Goal: Task Accomplishment & Management: Use online tool/utility

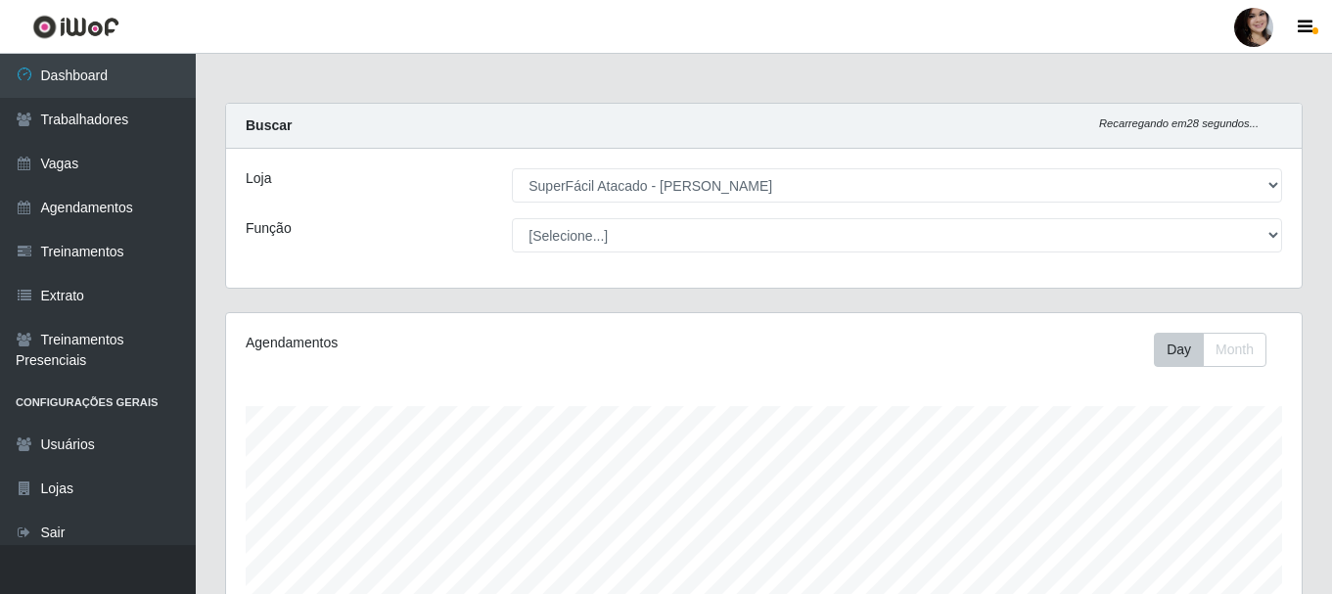
select select "399"
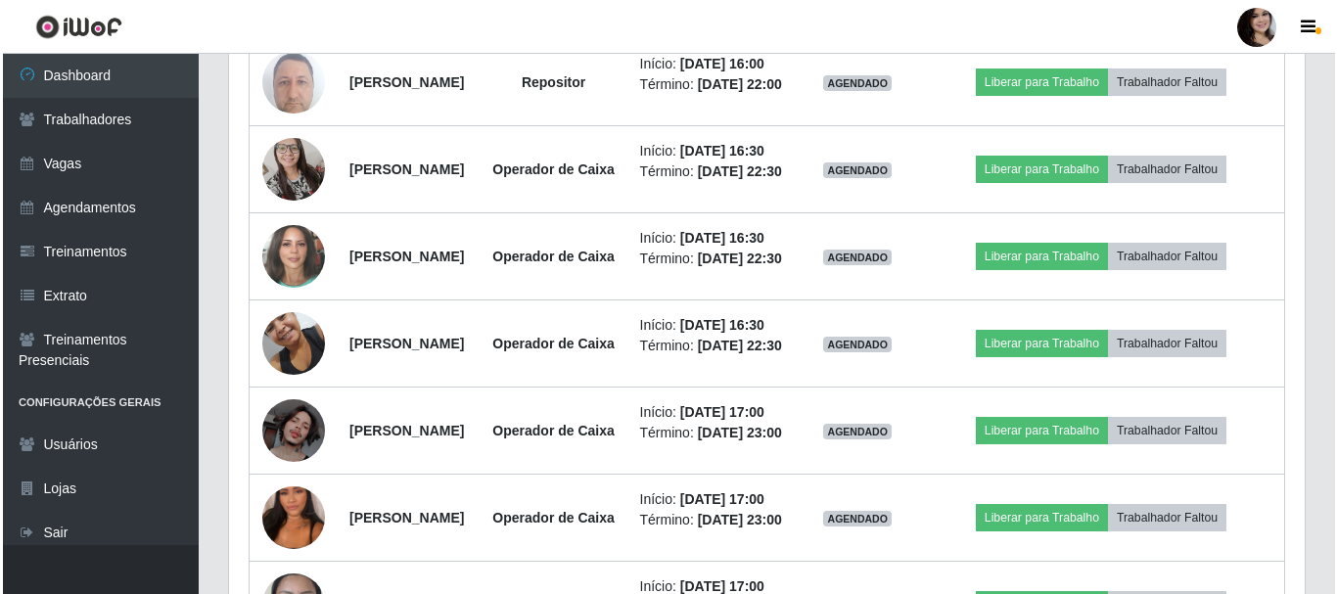
scroll to position [406, 1076]
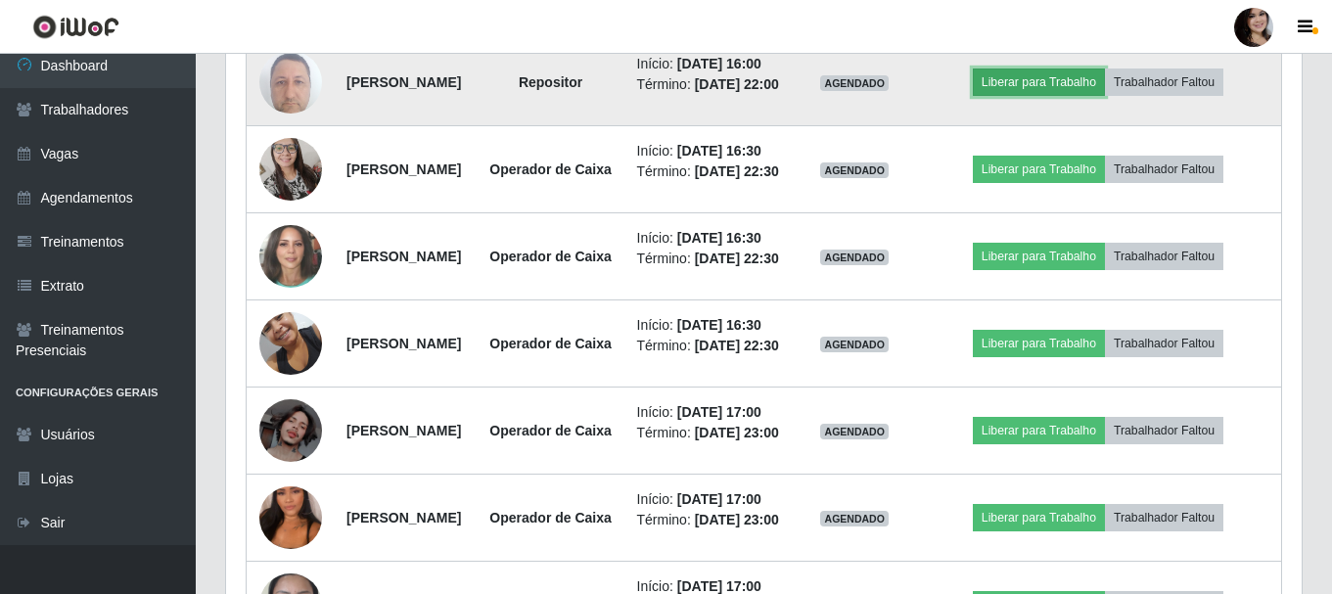
click at [1062, 96] on button "Liberar para Trabalho" at bounding box center [1039, 82] width 132 height 27
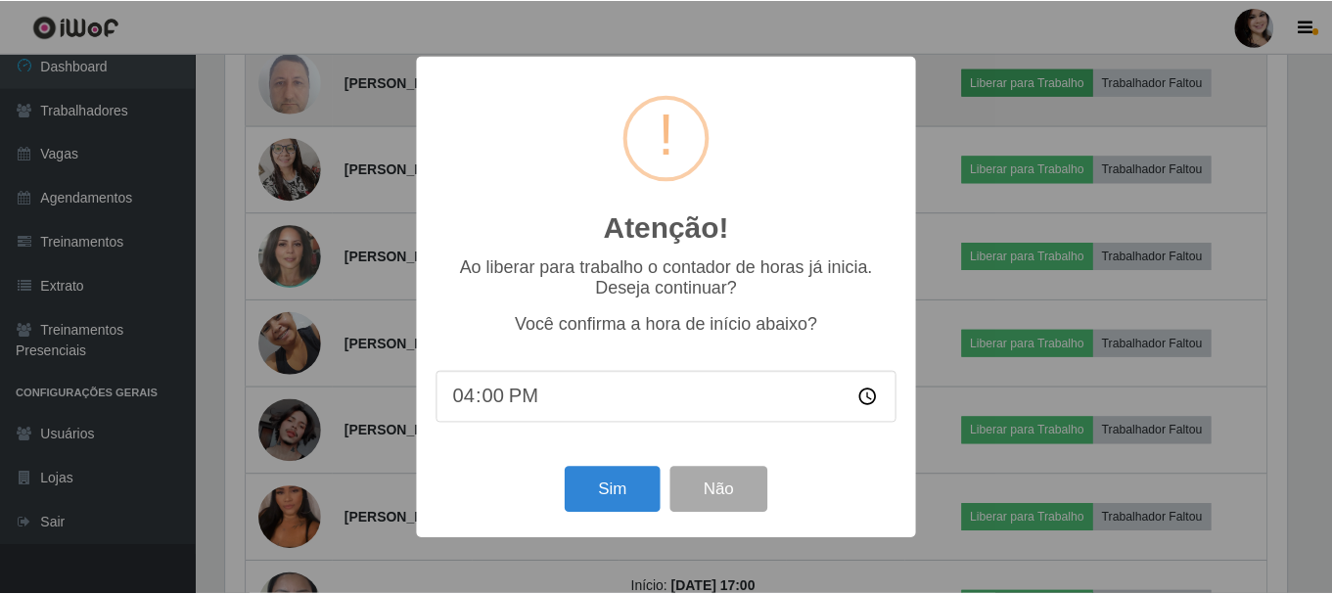
scroll to position [406, 1066]
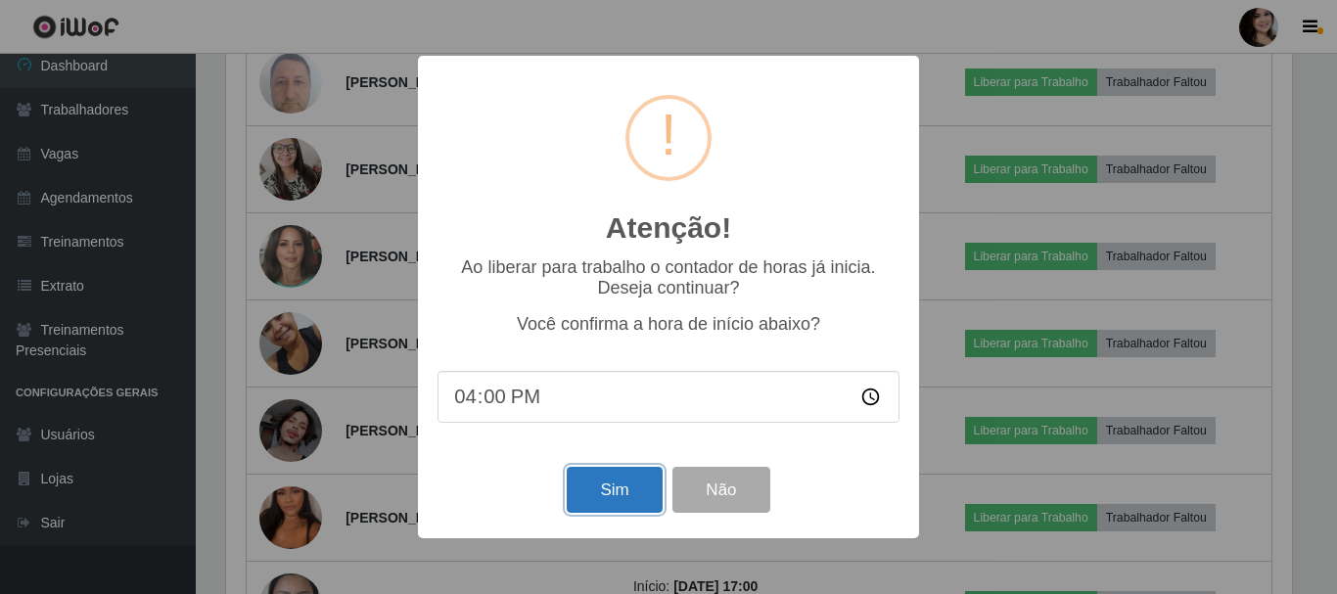
click at [629, 496] on button "Sim" at bounding box center [614, 490] width 95 height 46
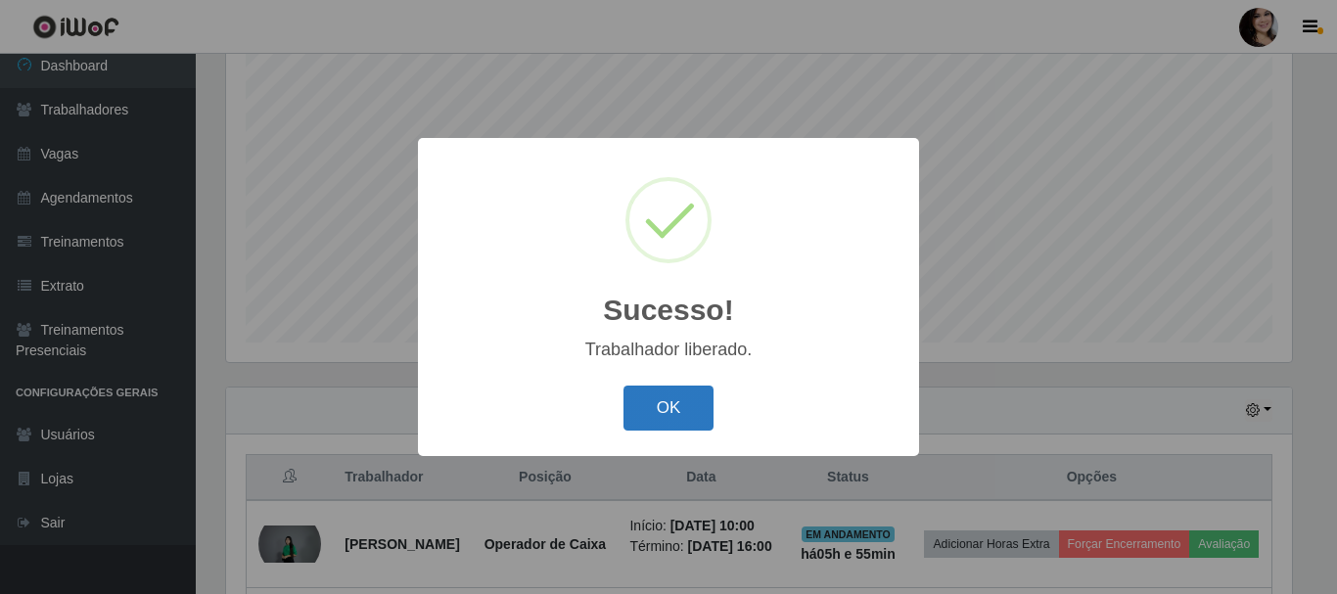
click at [676, 411] on button "OK" at bounding box center [669, 409] width 91 height 46
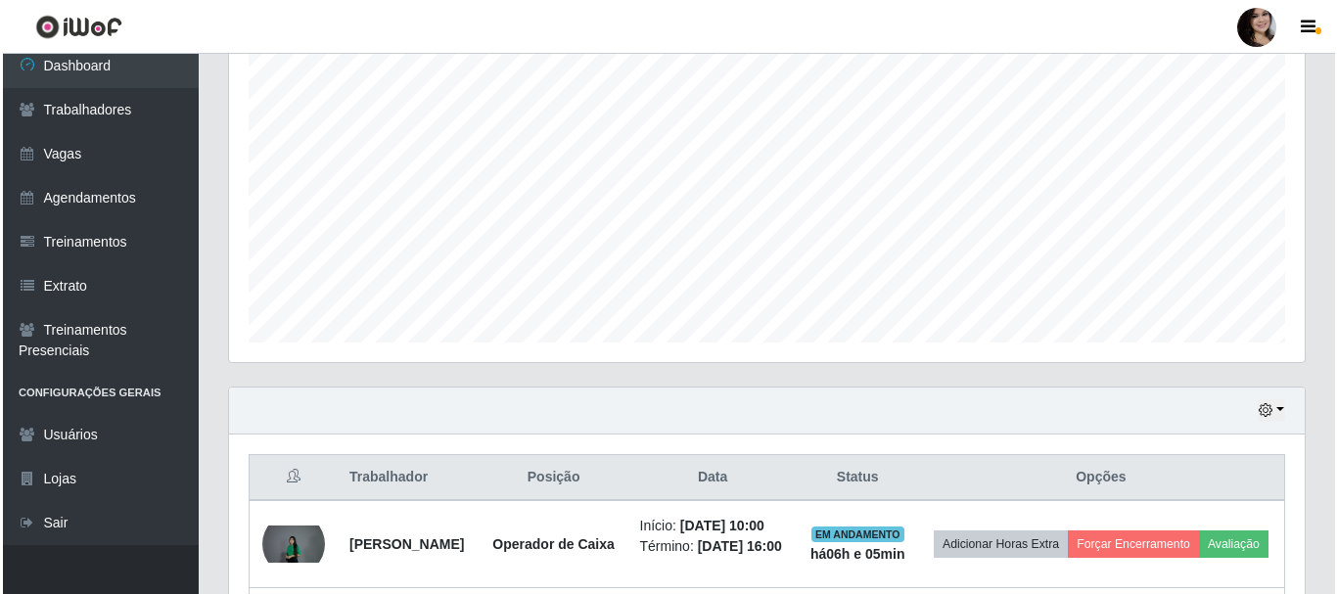
scroll to position [553, 0]
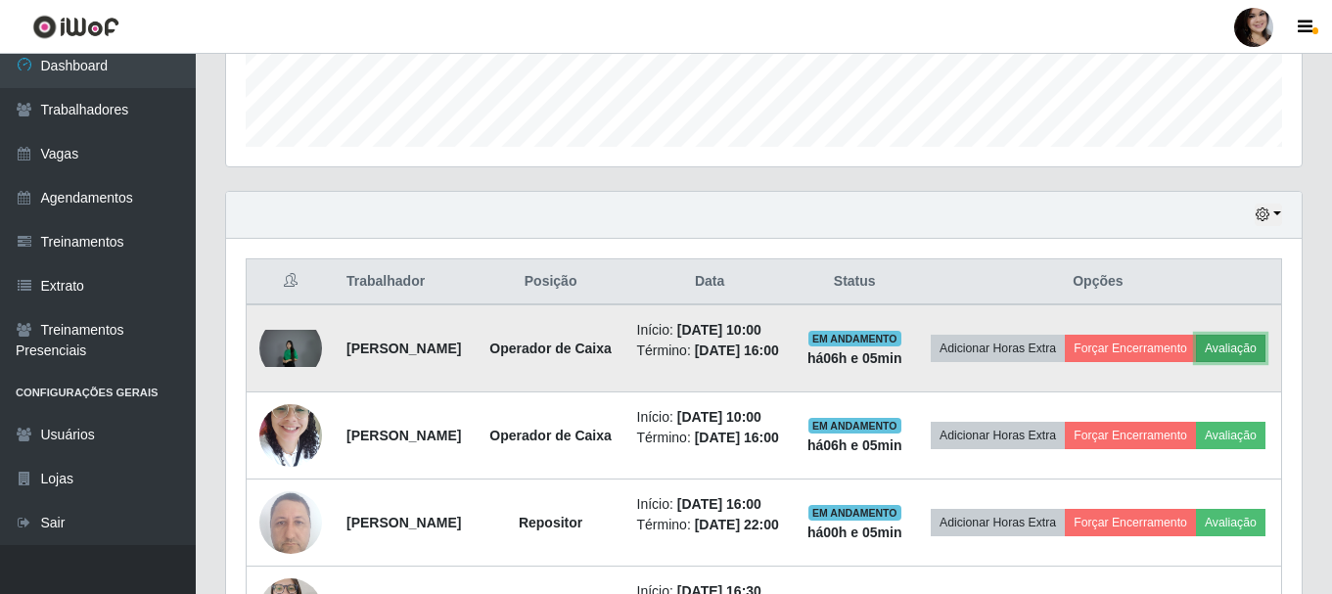
click at [1196, 362] on button "Avaliação" at bounding box center [1231, 348] width 70 height 27
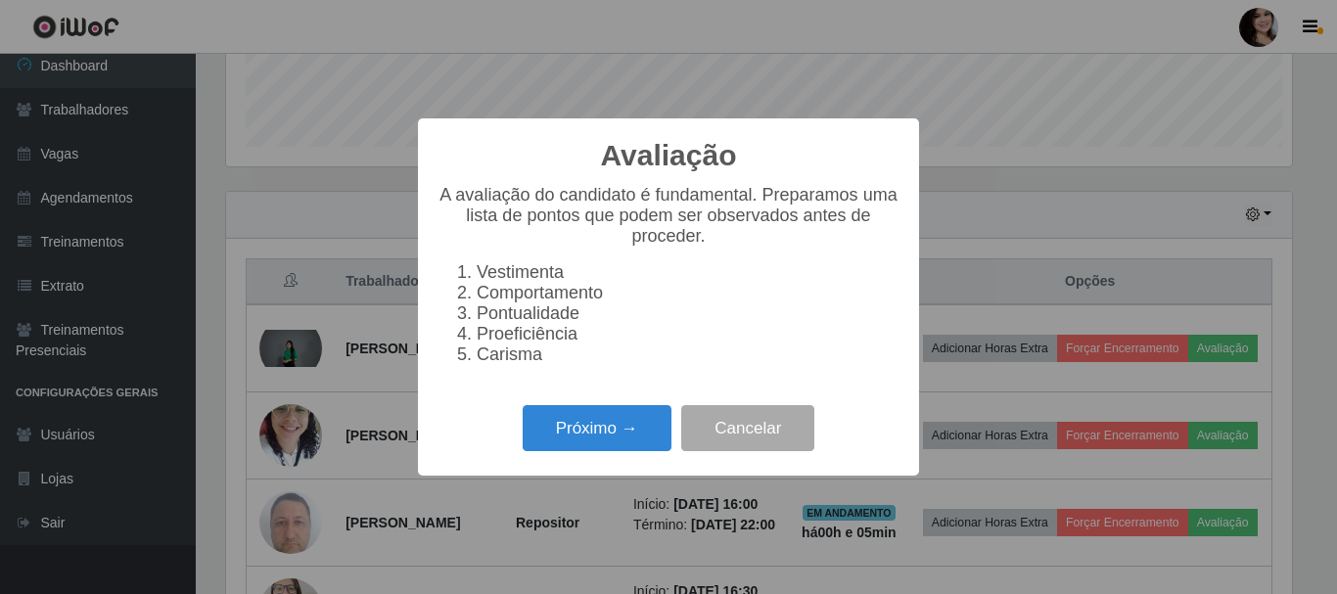
scroll to position [406, 1066]
click at [590, 437] on button "Próximo →" at bounding box center [597, 428] width 149 height 46
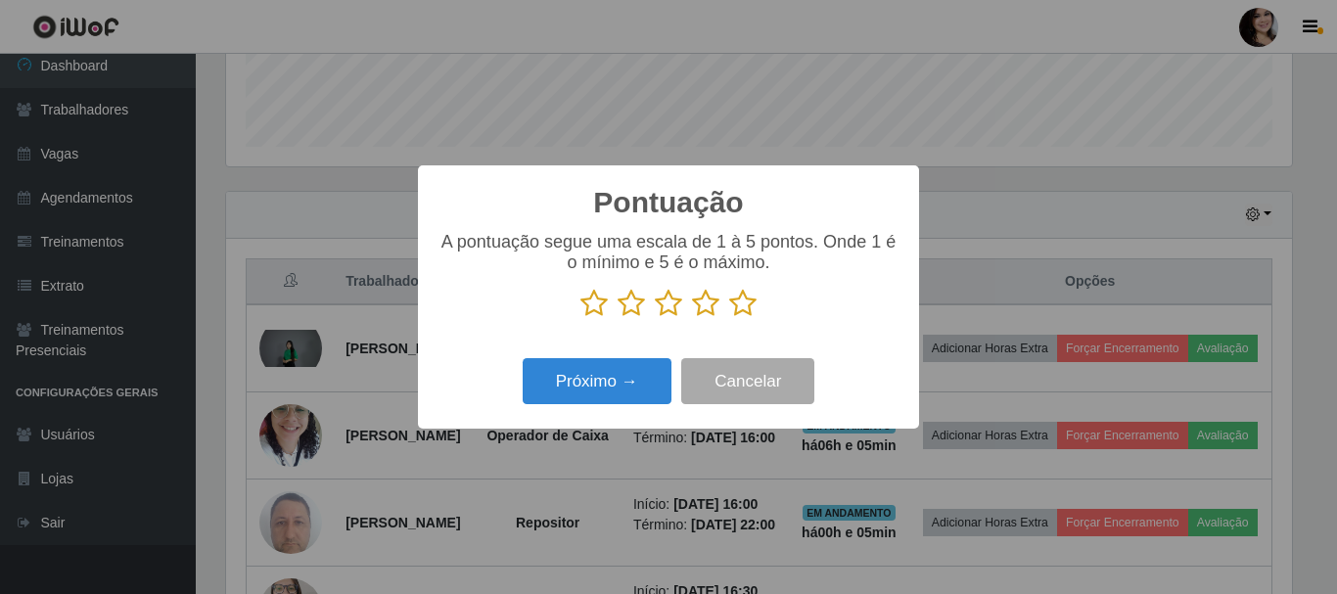
scroll to position [978599, 977939]
click at [736, 308] on icon at bounding box center [742, 303] width 27 height 29
click at [729, 318] on input "radio" at bounding box center [729, 318] width 0 height 0
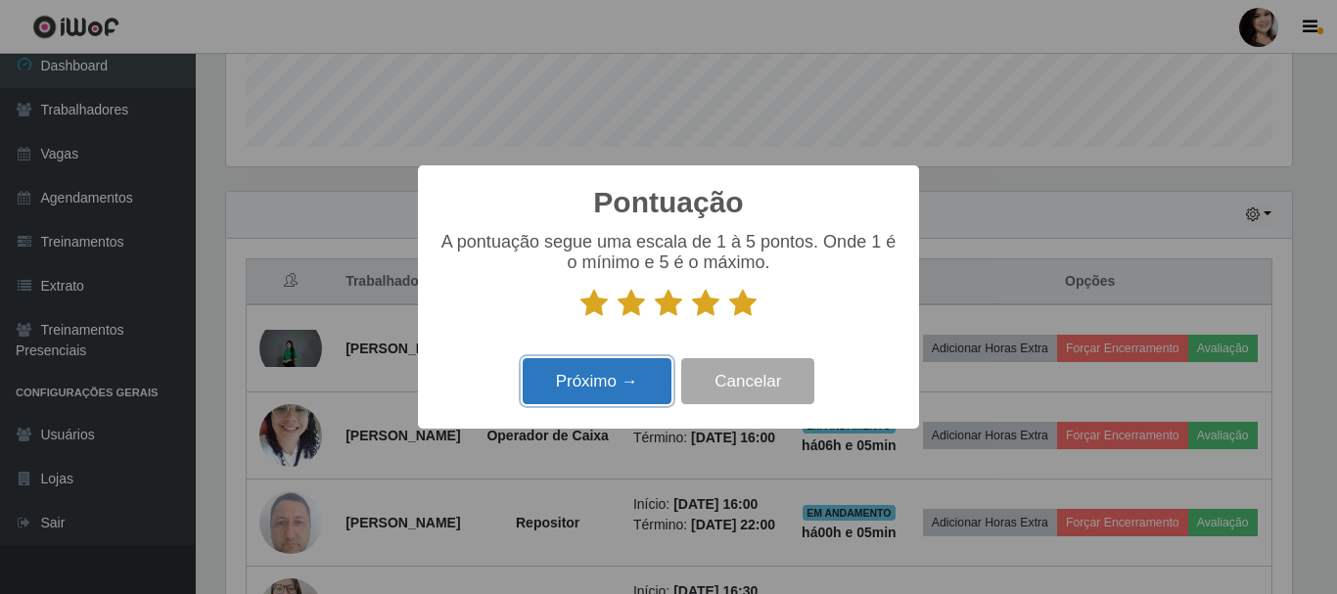
click at [626, 384] on button "Próximo →" at bounding box center [597, 381] width 149 height 46
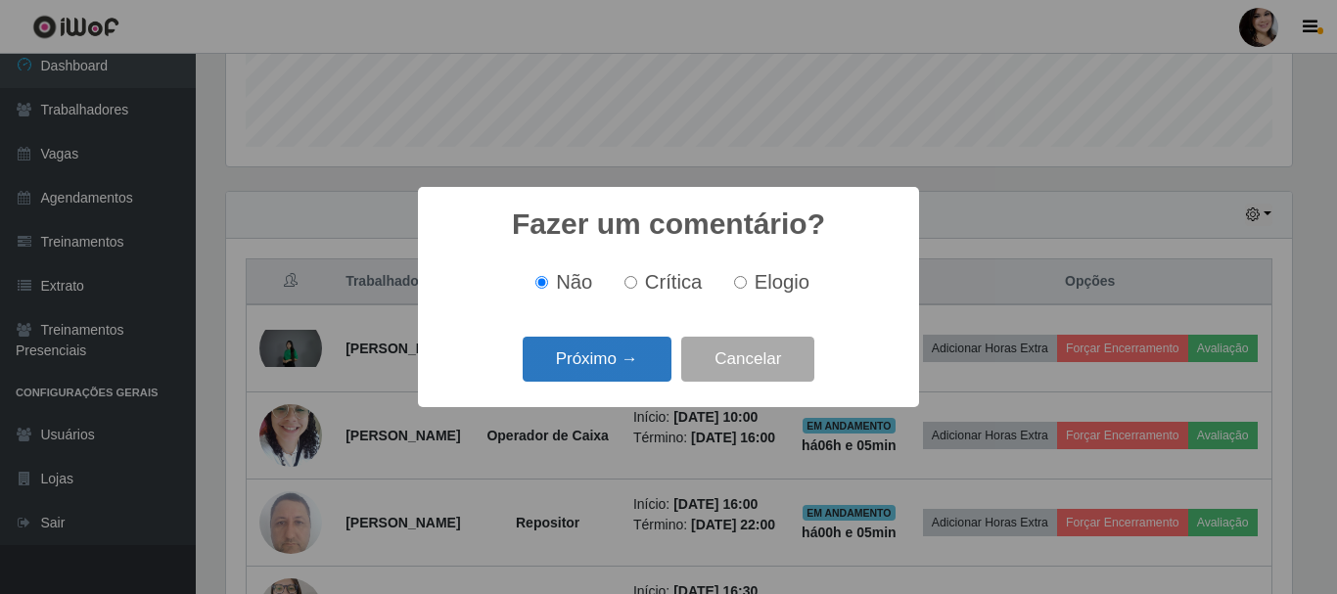
click at [606, 361] on button "Próximo →" at bounding box center [597, 360] width 149 height 46
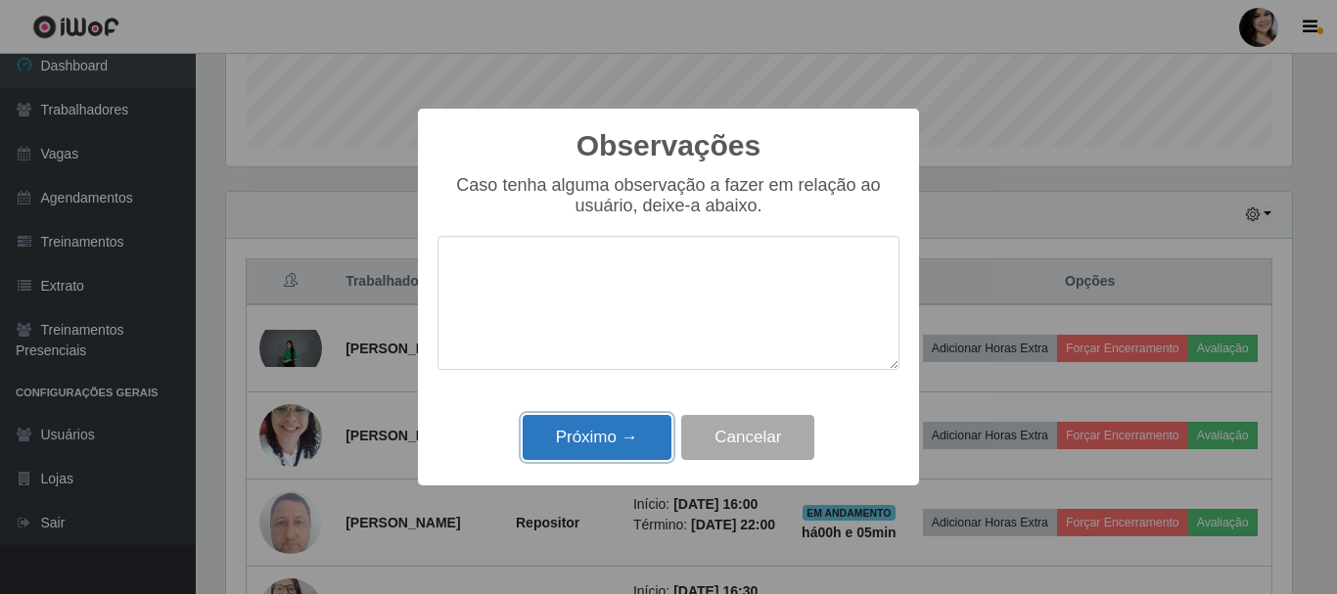
click at [620, 436] on button "Próximo →" at bounding box center [597, 438] width 149 height 46
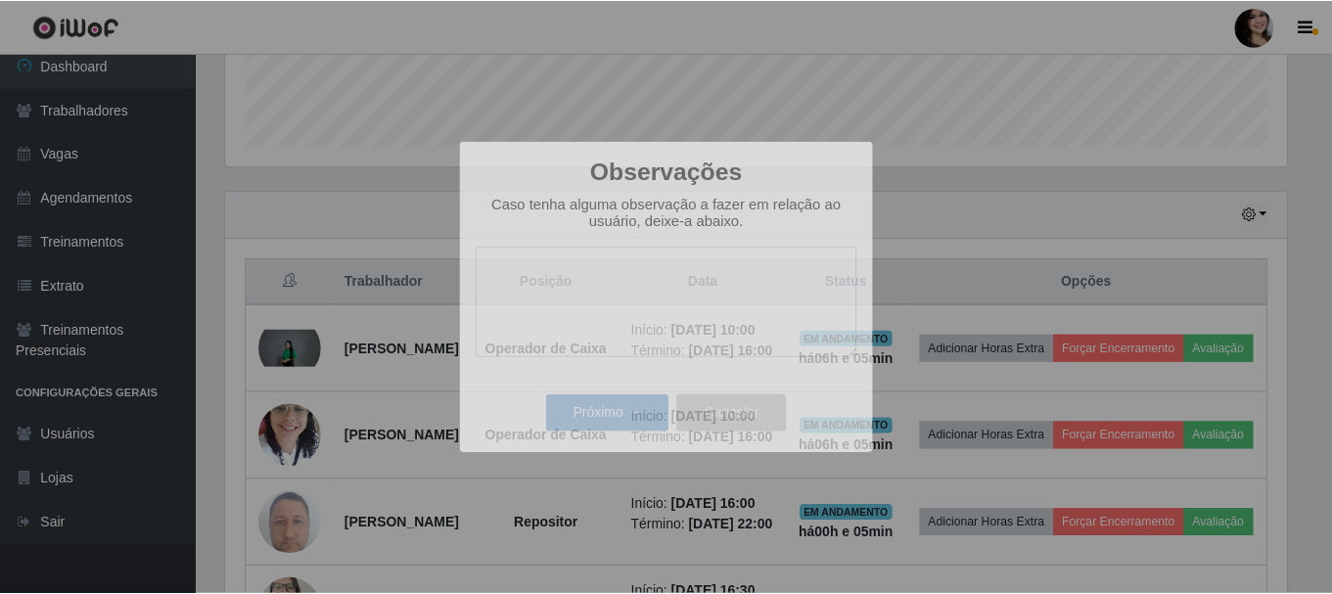
scroll to position [406, 1076]
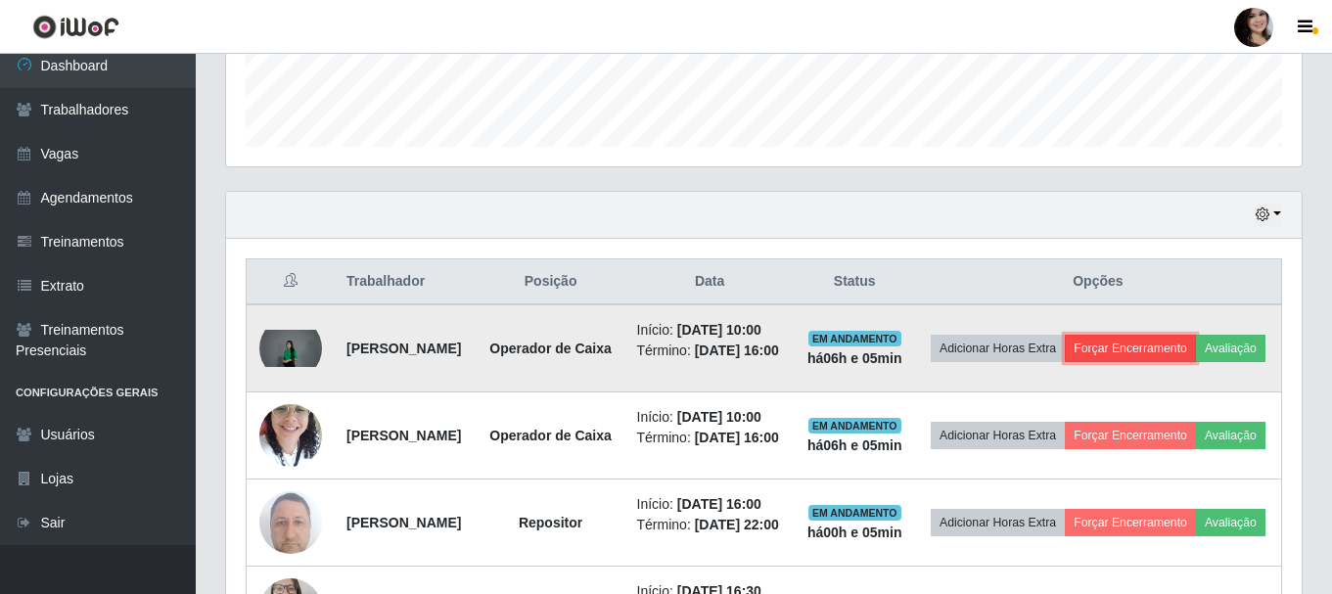
click at [1180, 358] on button "Forçar Encerramento" at bounding box center [1130, 348] width 131 height 27
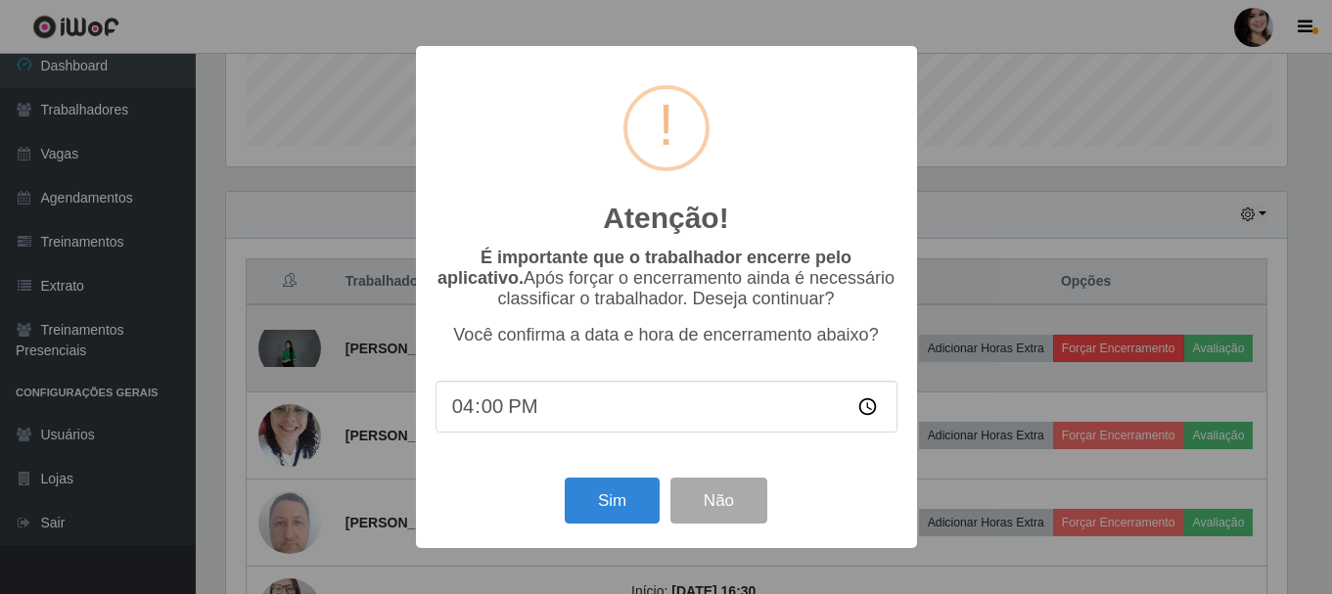
scroll to position [406, 1066]
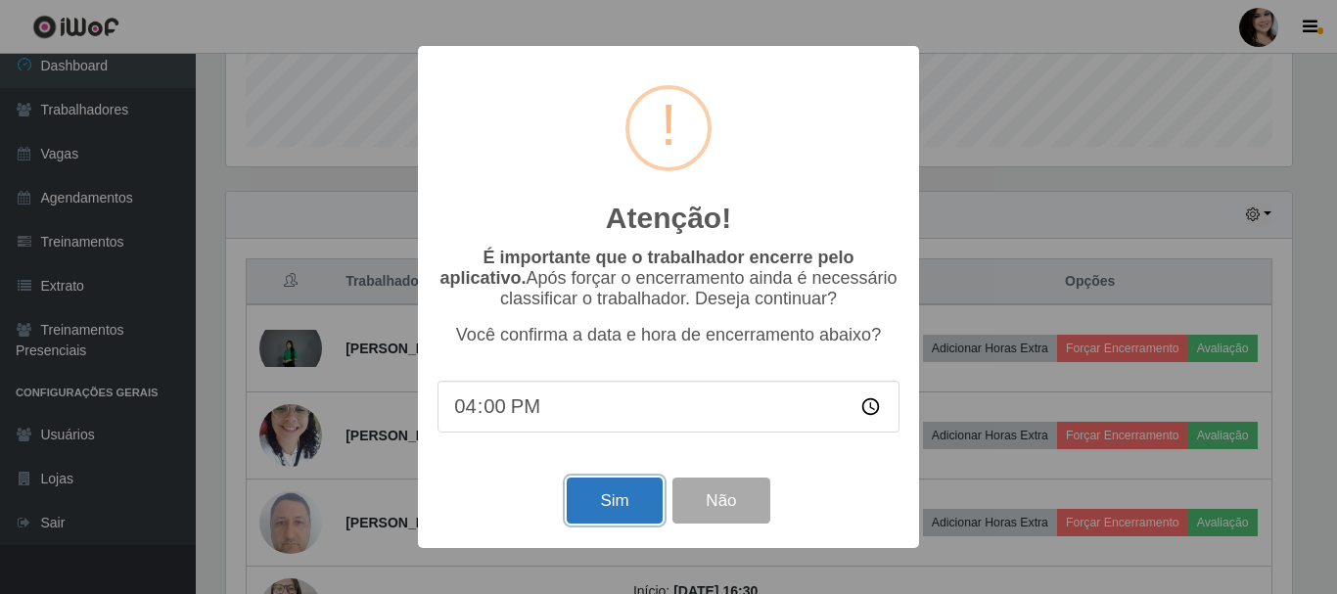
click at [618, 490] on button "Sim" at bounding box center [614, 501] width 95 height 46
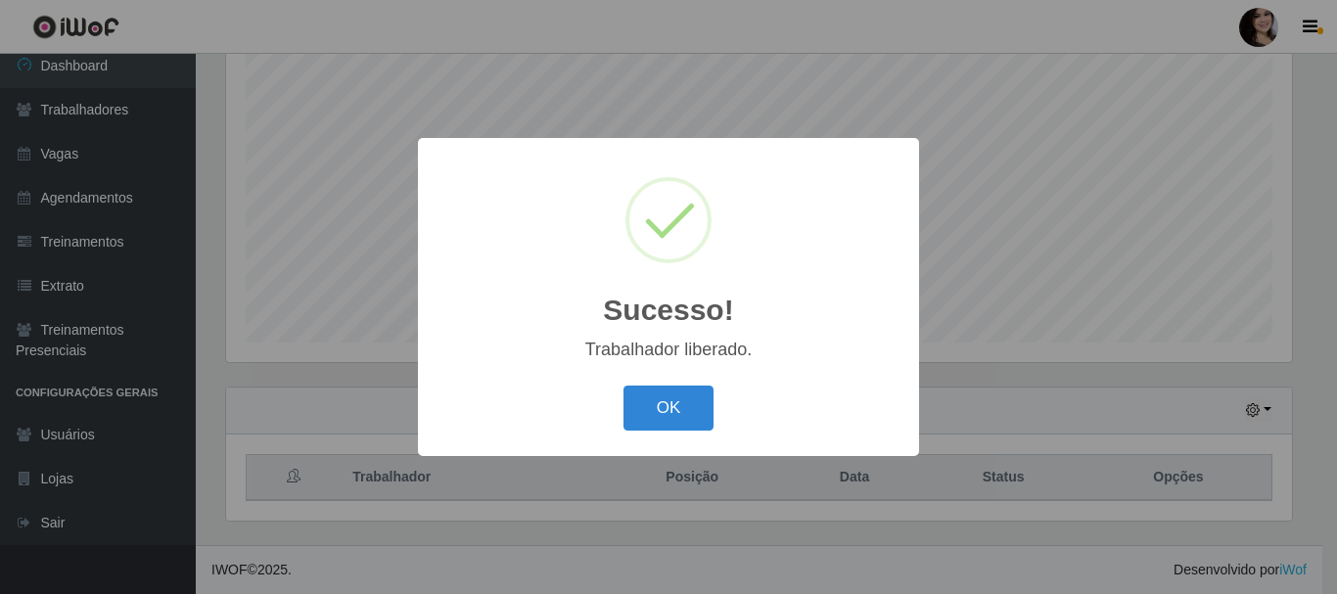
click at [647, 411] on button "OK" at bounding box center [669, 409] width 91 height 46
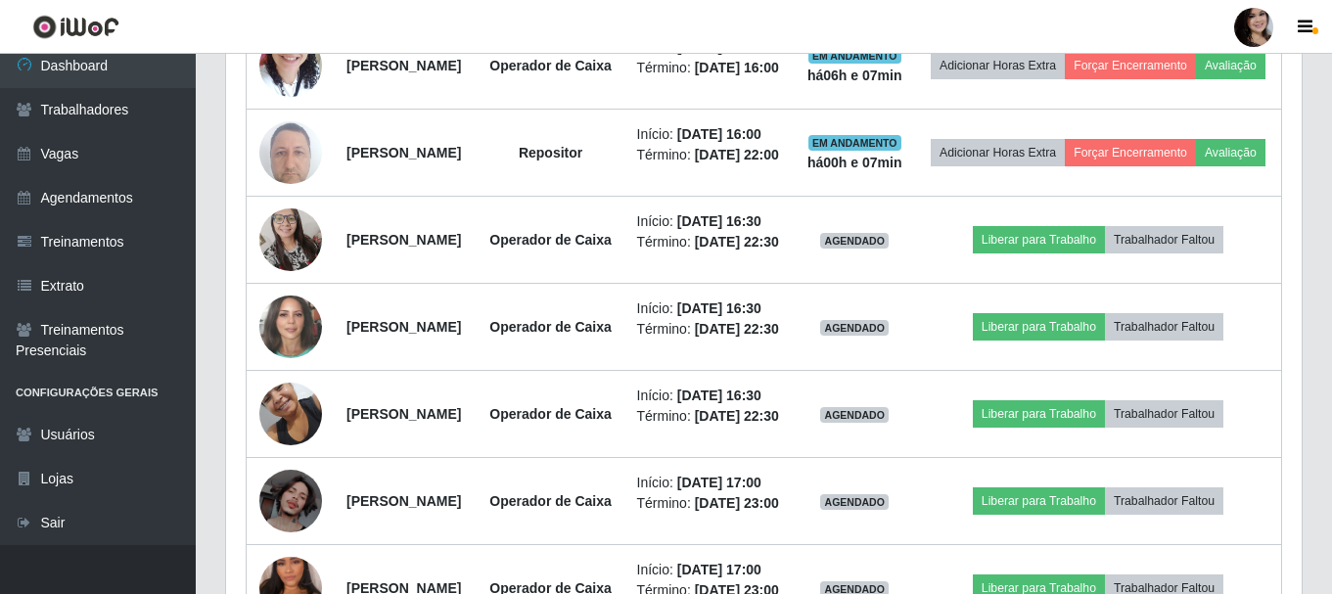
scroll to position [877, 0]
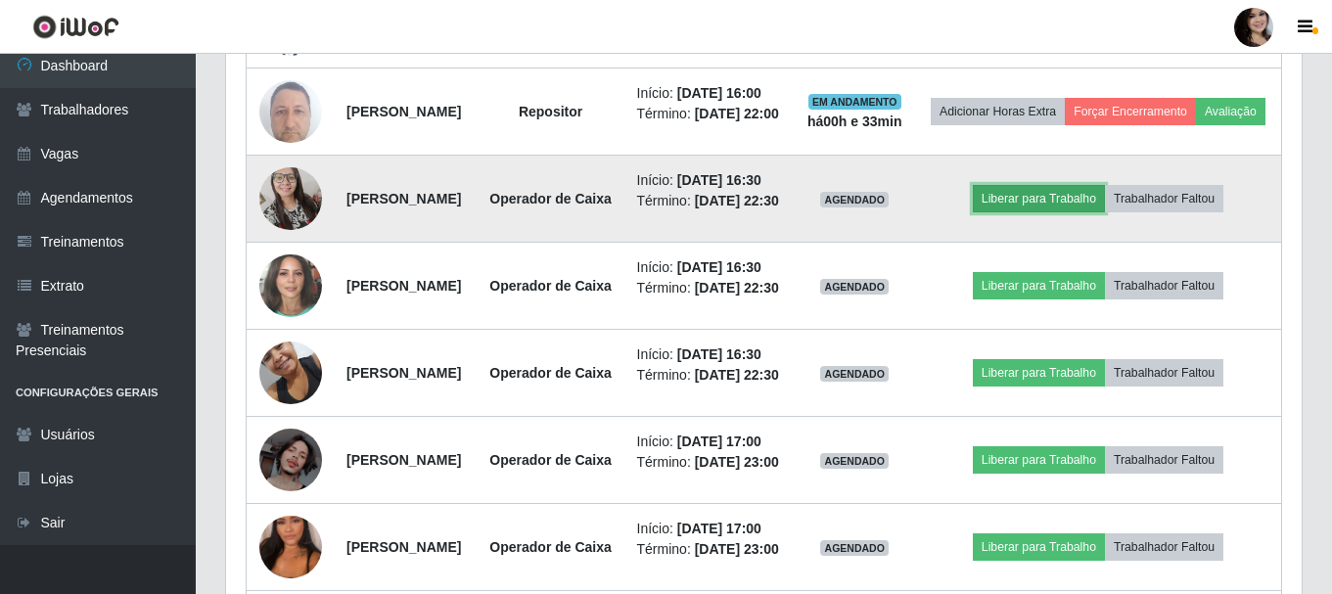
click at [1062, 212] on button "Liberar para Trabalho" at bounding box center [1039, 198] width 132 height 27
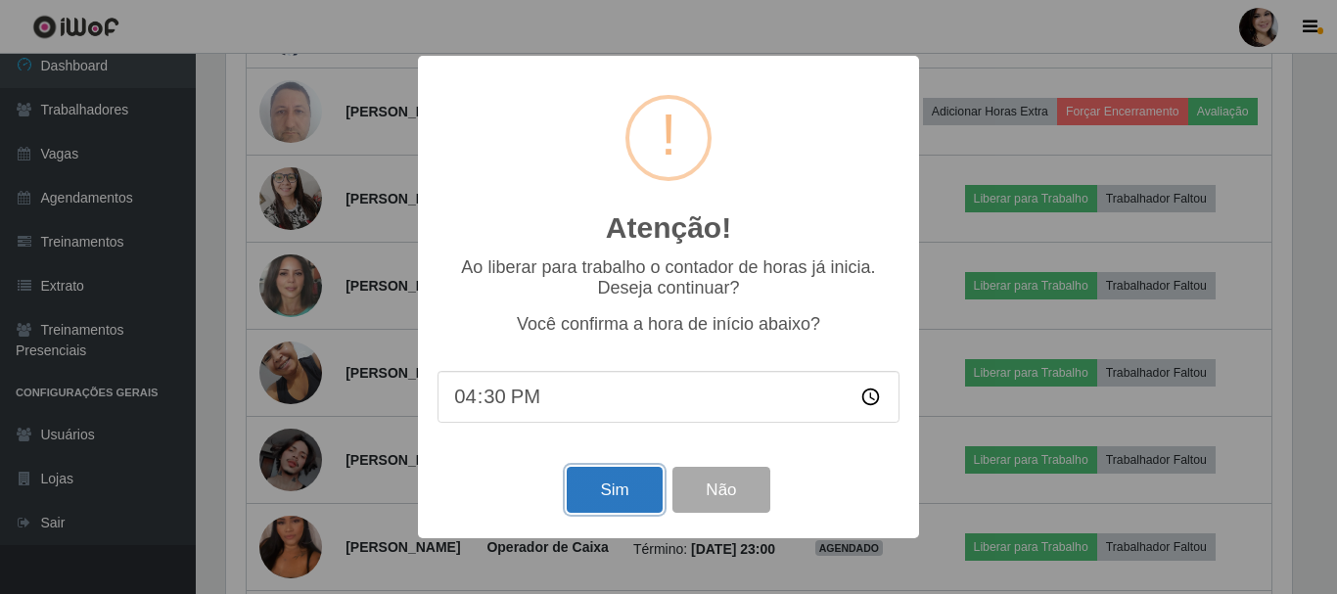
click at [625, 501] on button "Sim" at bounding box center [614, 490] width 95 height 46
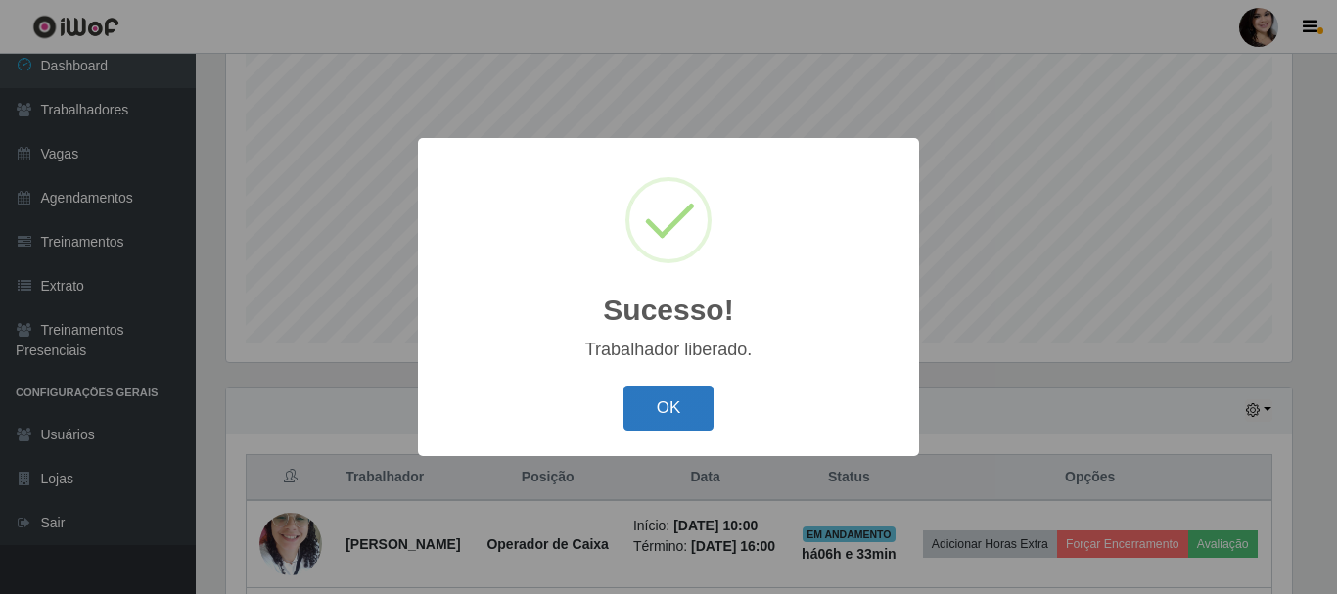
click at [648, 410] on button "OK" at bounding box center [669, 409] width 91 height 46
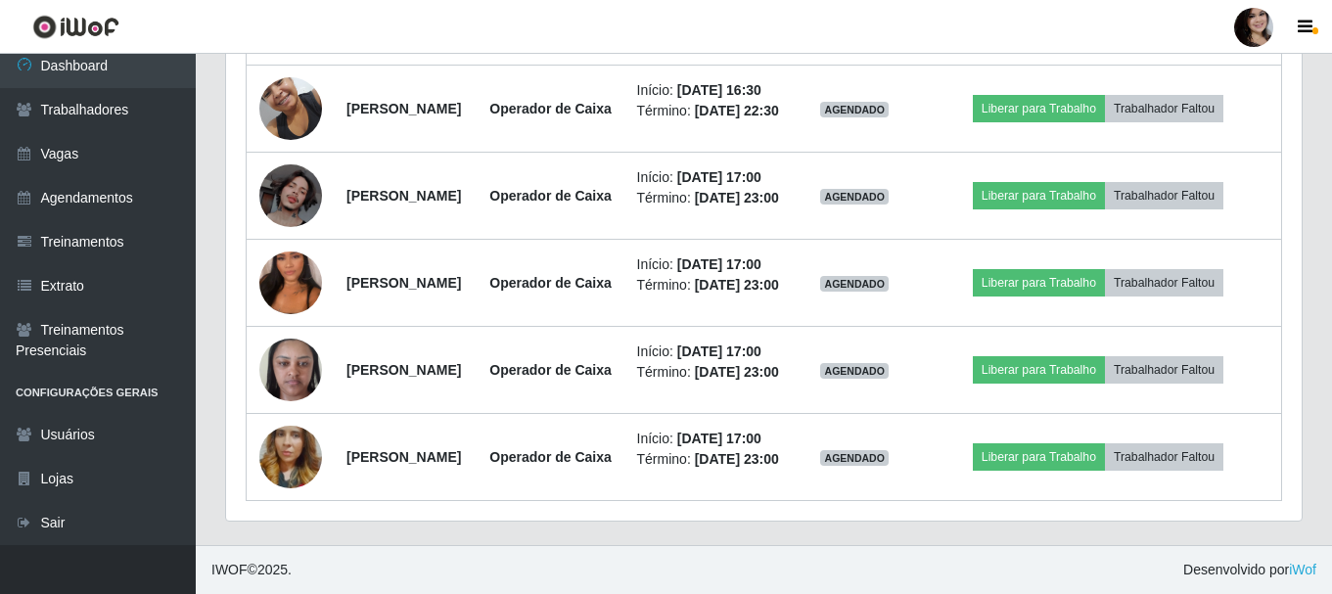
scroll to position [1459, 0]
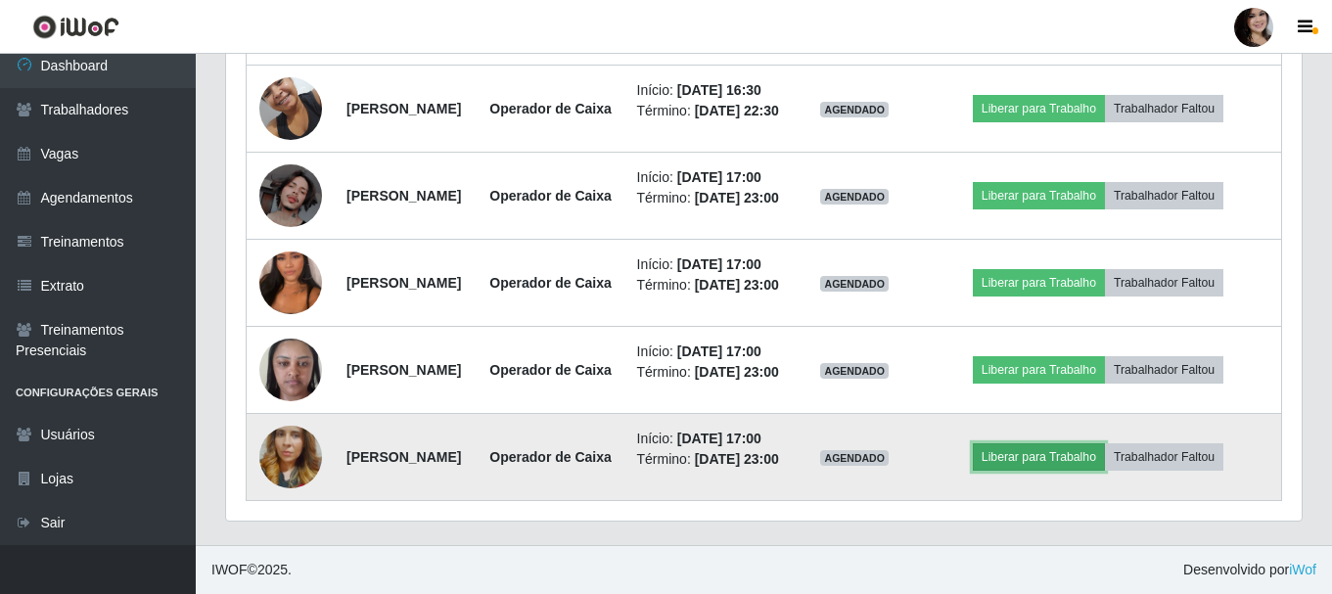
click at [1063, 443] on button "Liberar para Trabalho" at bounding box center [1039, 456] width 132 height 27
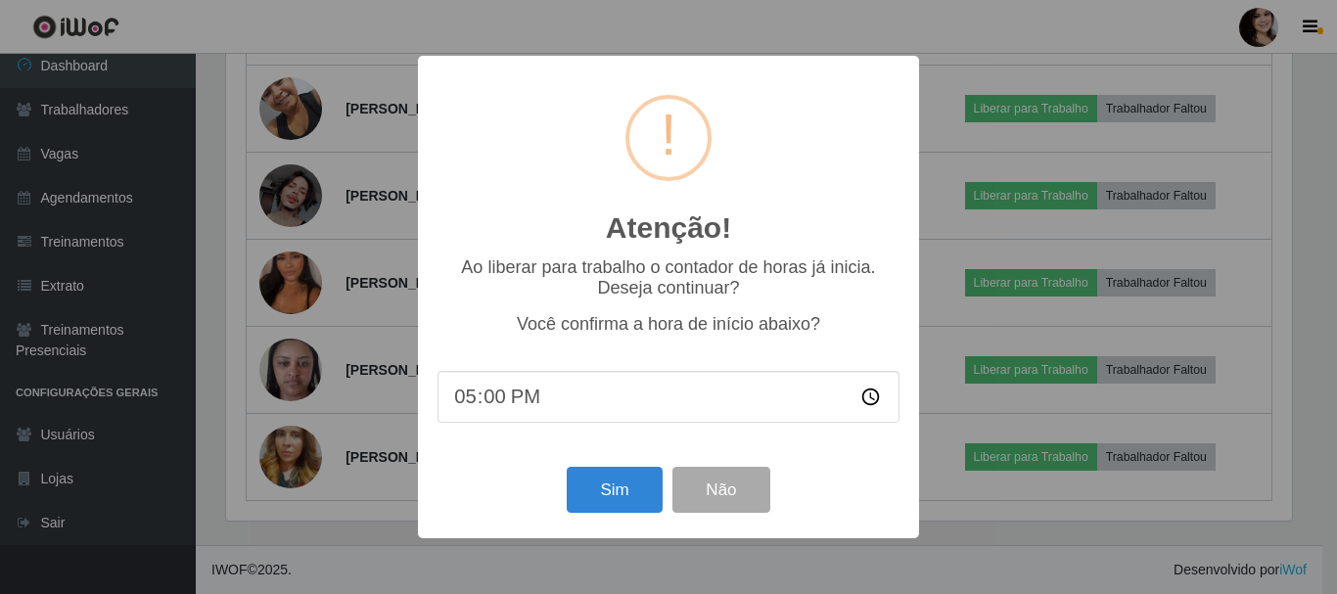
click at [384, 543] on div "Atenção! × Ao liberar para trabalho o contador de horas já inicia. Deseja conti…" at bounding box center [668, 297] width 1337 height 594
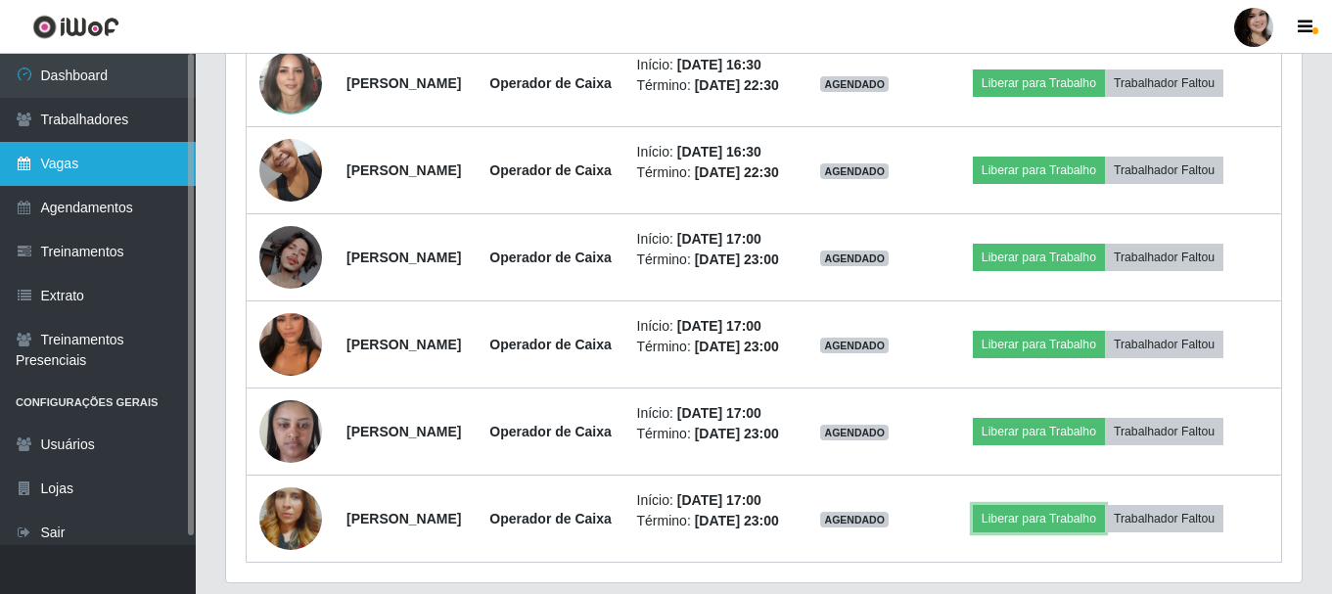
scroll to position [1067, 0]
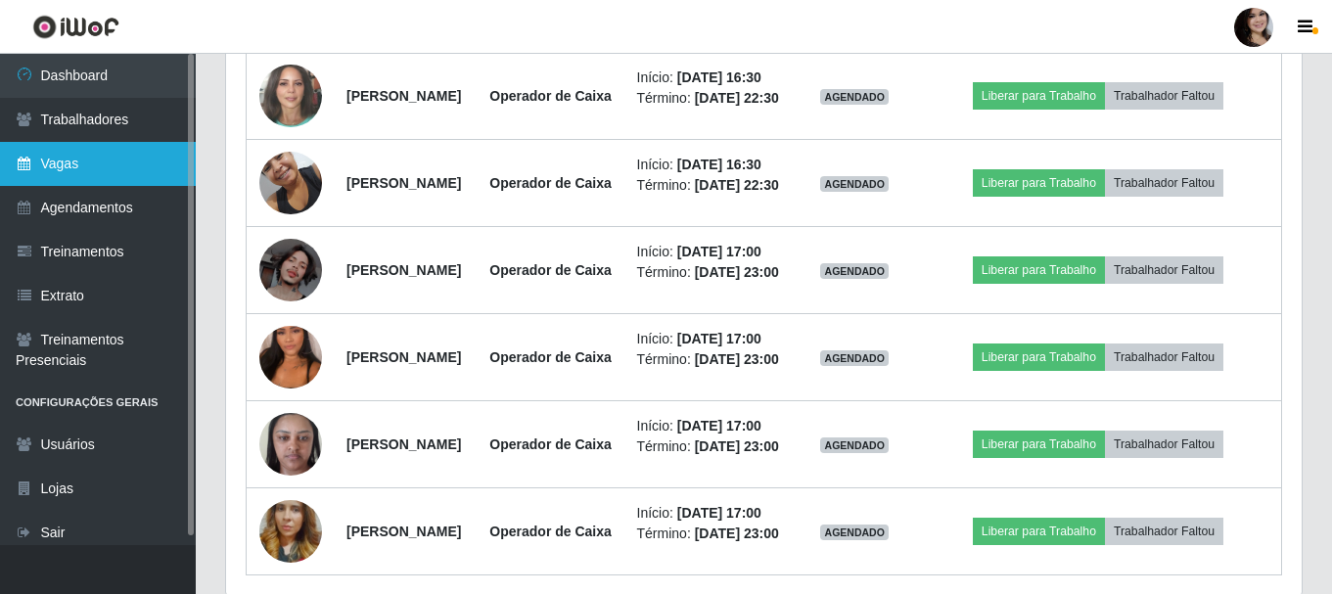
click at [90, 163] on link "Vagas" at bounding box center [98, 164] width 196 height 44
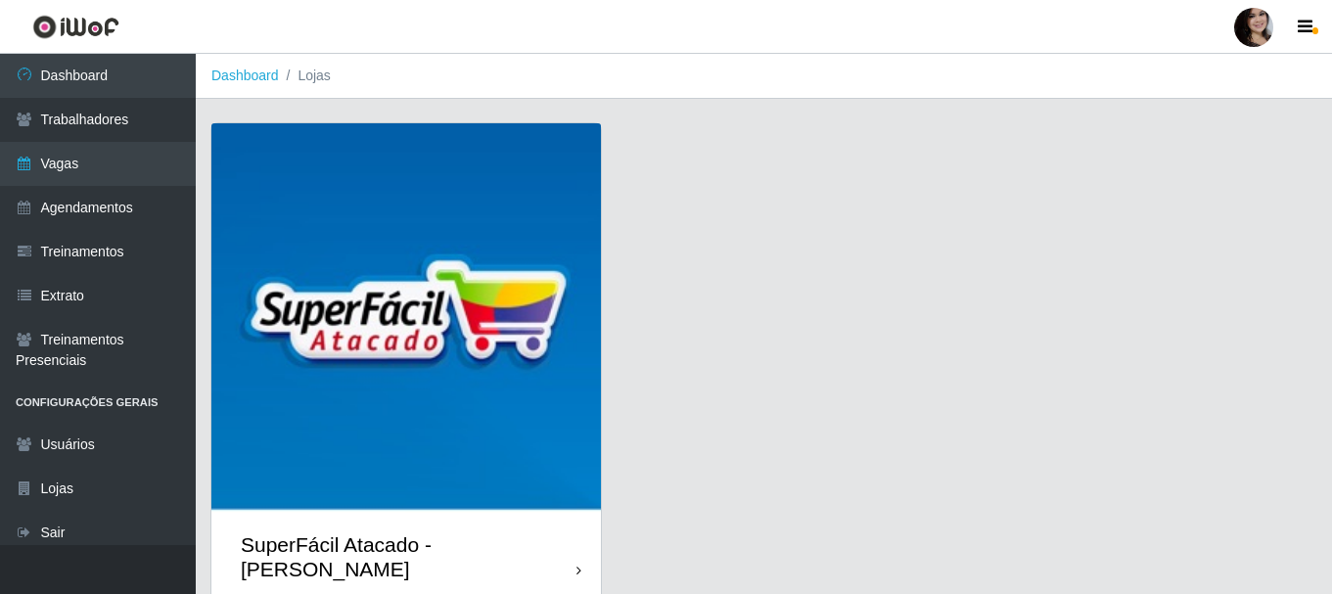
click at [490, 374] on img at bounding box center [406, 318] width 390 height 390
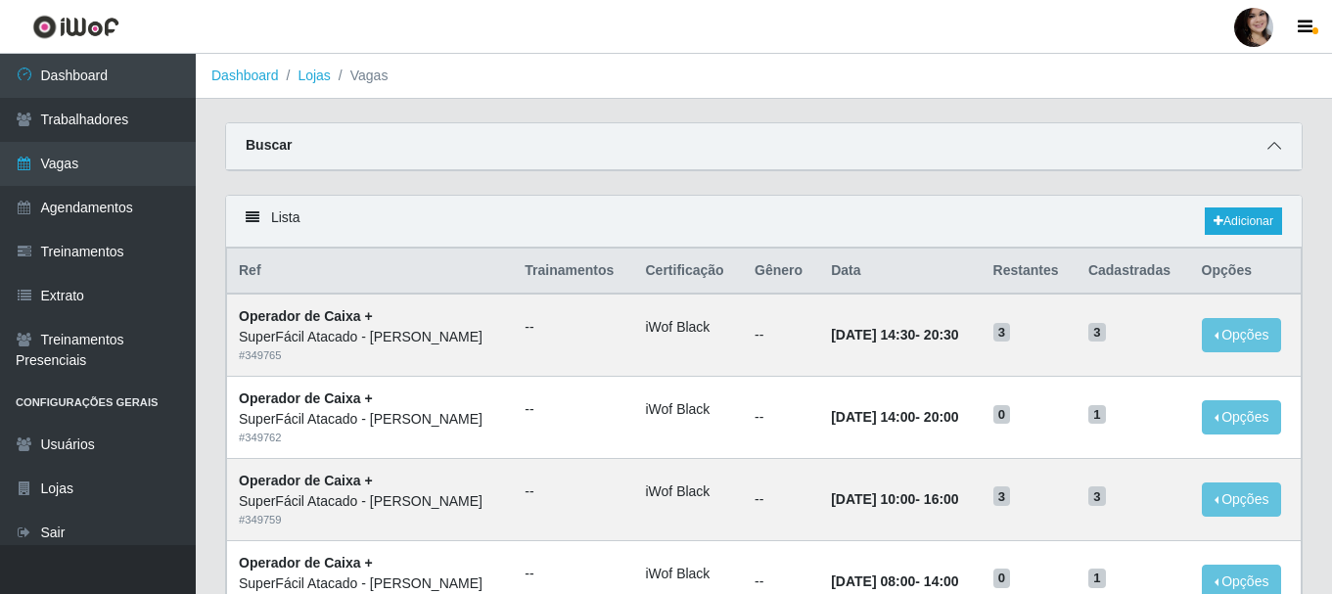
click at [1280, 145] on icon at bounding box center [1275, 146] width 14 height 14
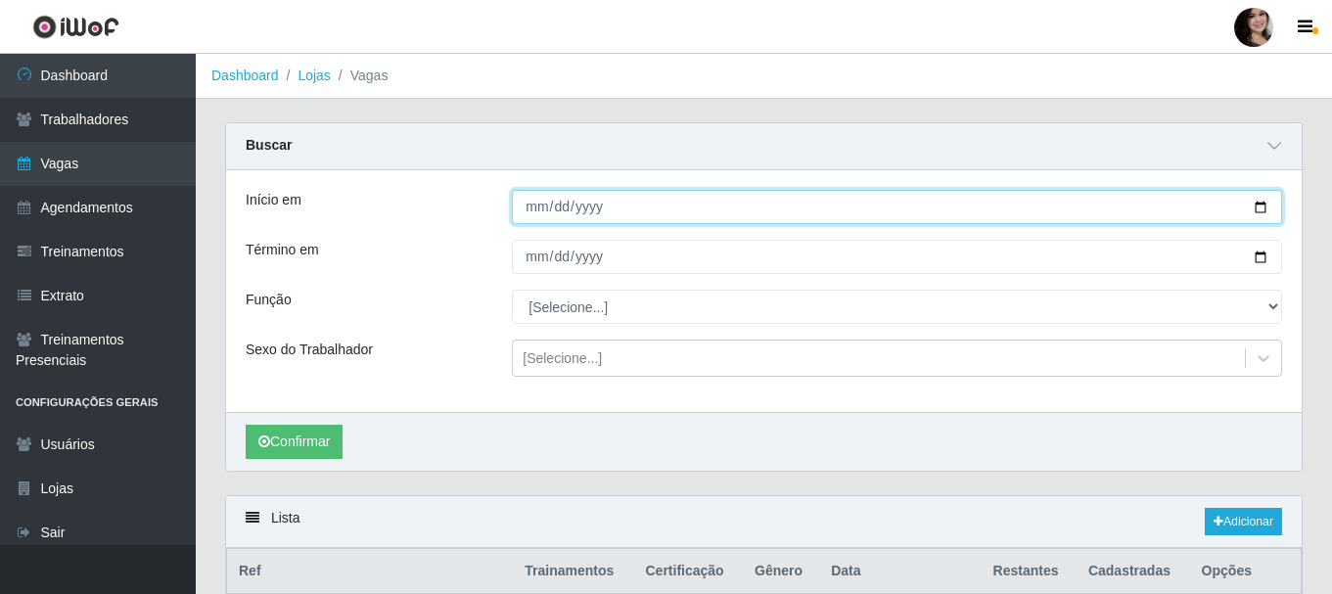
click at [1259, 207] on input "Início em" at bounding box center [897, 207] width 770 height 34
type input "[DATE]"
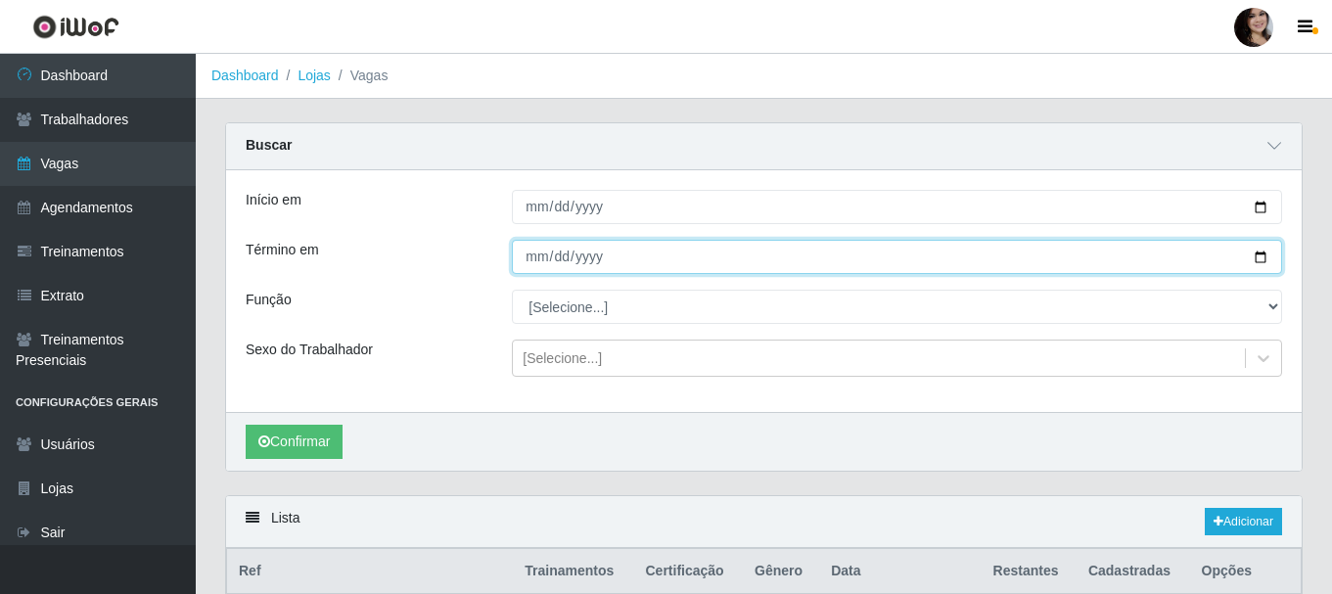
click at [1268, 262] on input "Término em" at bounding box center [897, 257] width 770 height 34
type input "[DATE]"
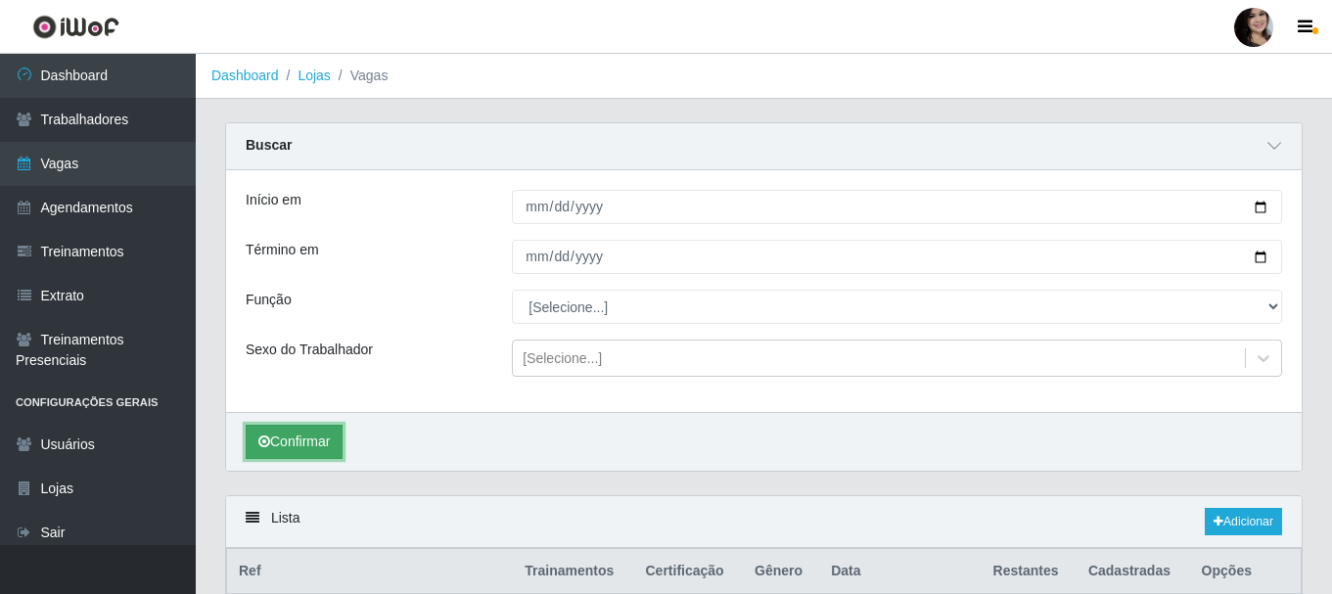
click at [314, 439] on button "Confirmar" at bounding box center [294, 442] width 97 height 34
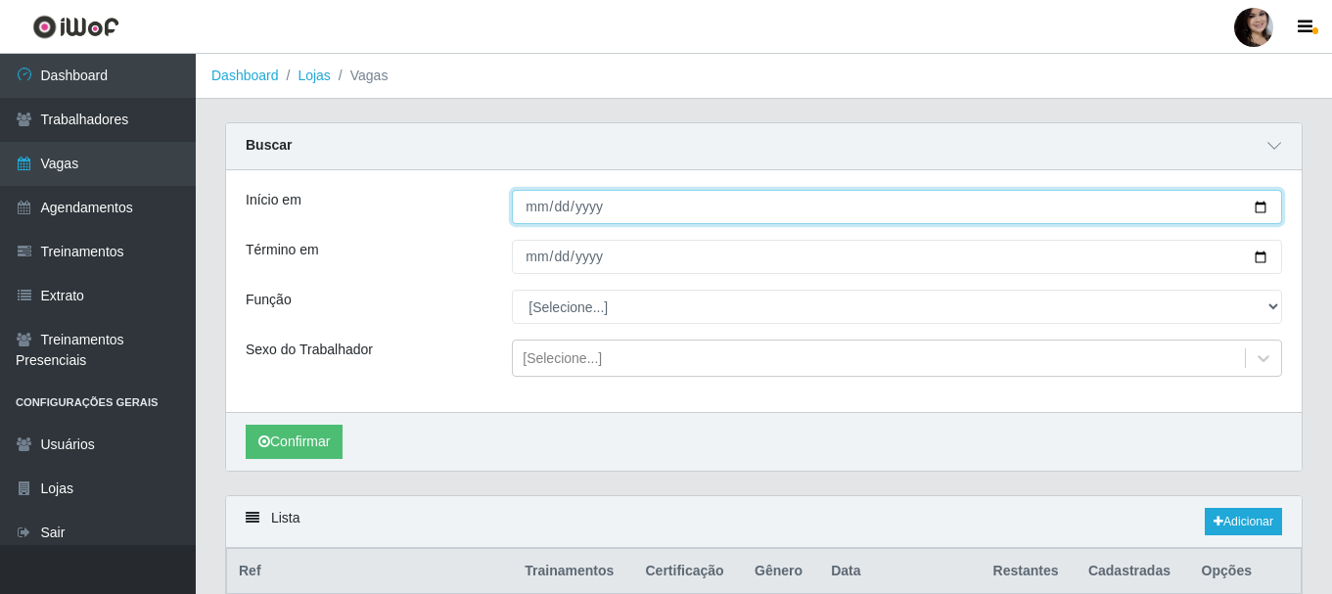
click at [1262, 203] on input "[DATE]" at bounding box center [897, 207] width 770 height 34
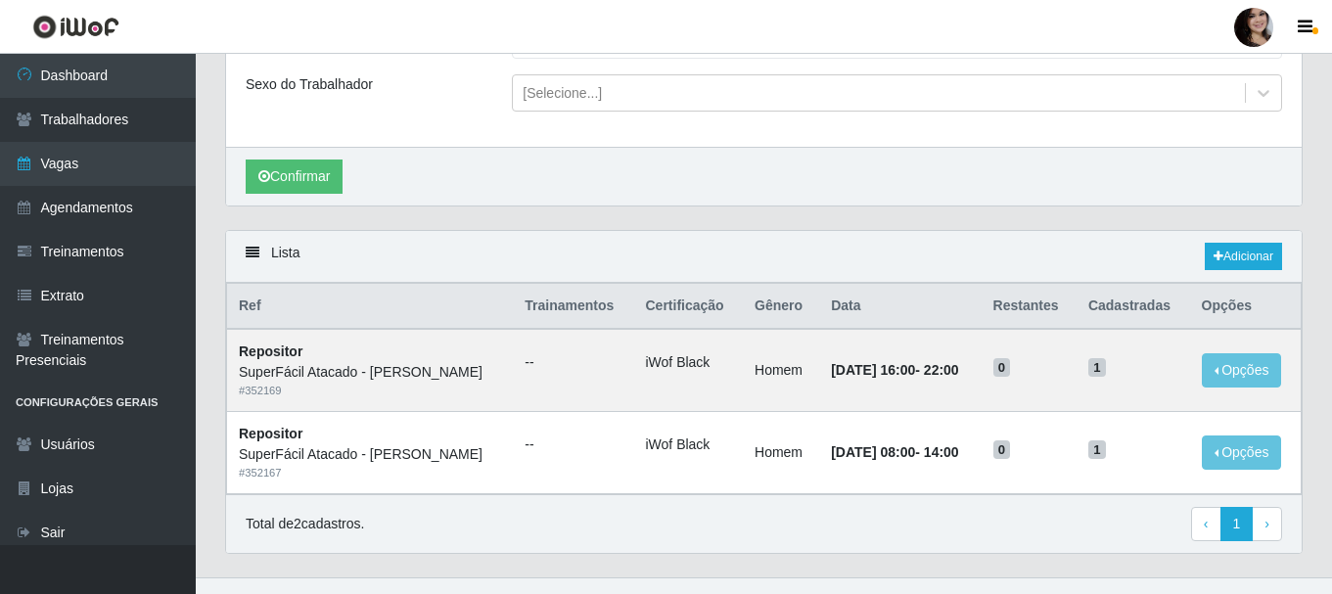
scroll to position [294, 0]
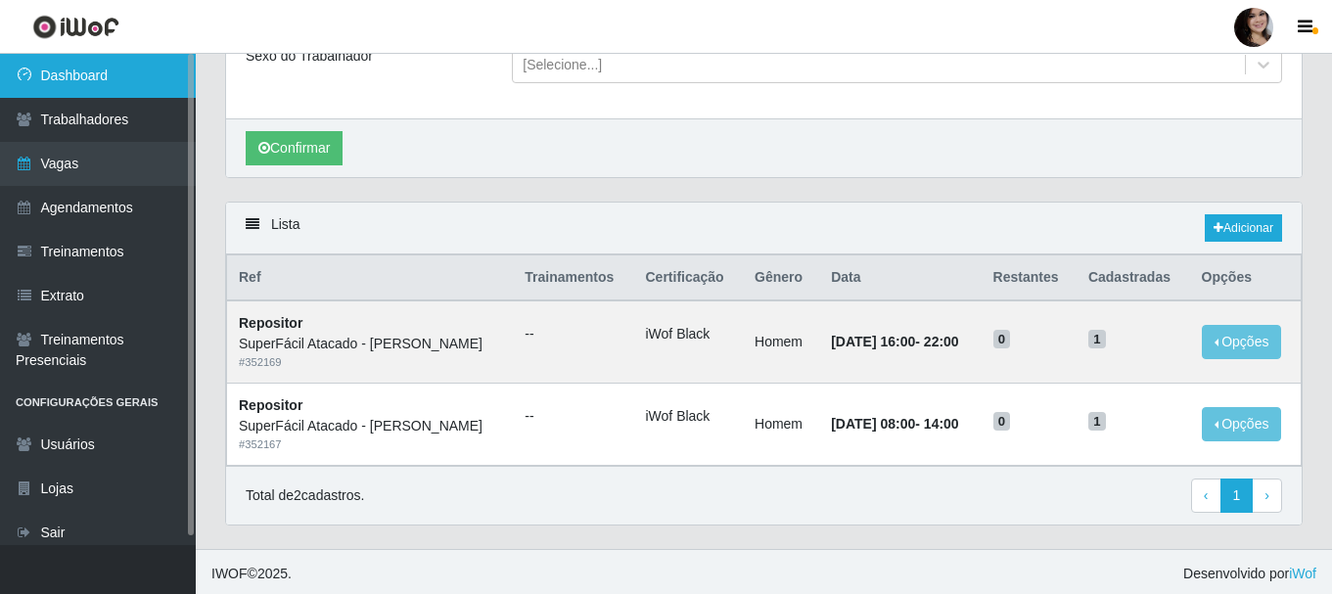
click at [116, 79] on link "Dashboard" at bounding box center [98, 76] width 196 height 44
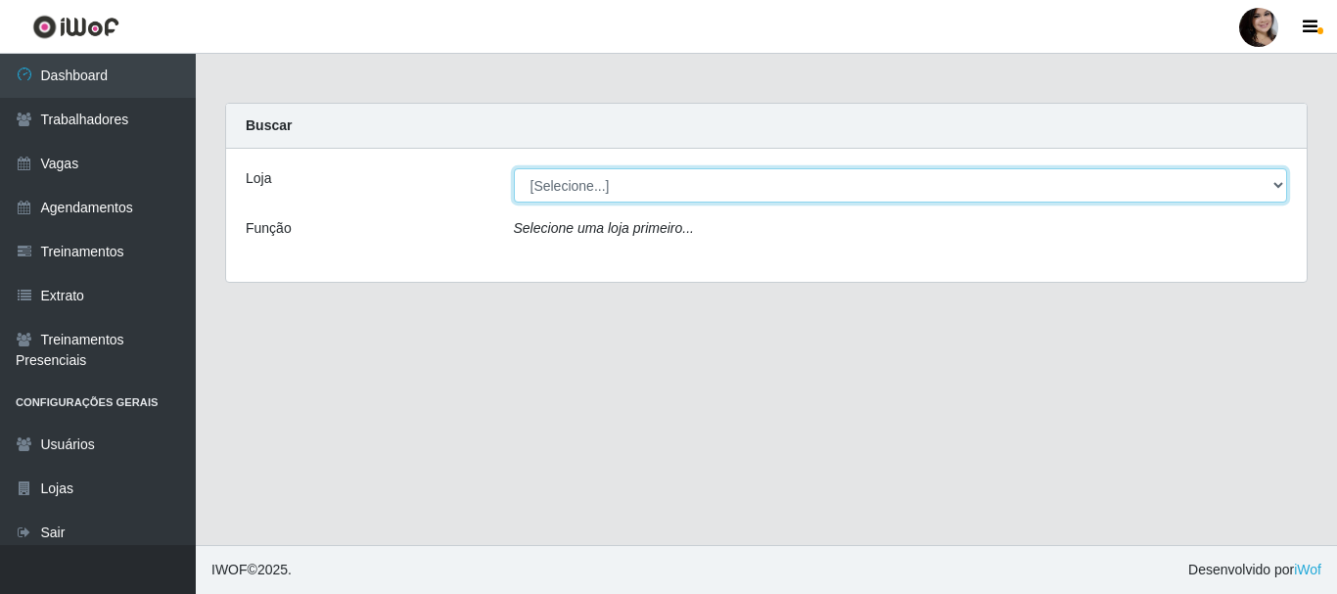
click at [1284, 182] on select "[Selecione...] SuperFácil Atacado - [PERSON_NAME]" at bounding box center [901, 185] width 774 height 34
select select "399"
click at [514, 168] on select "[Selecione...] SuperFácil Atacado - [PERSON_NAME]" at bounding box center [901, 185] width 774 height 34
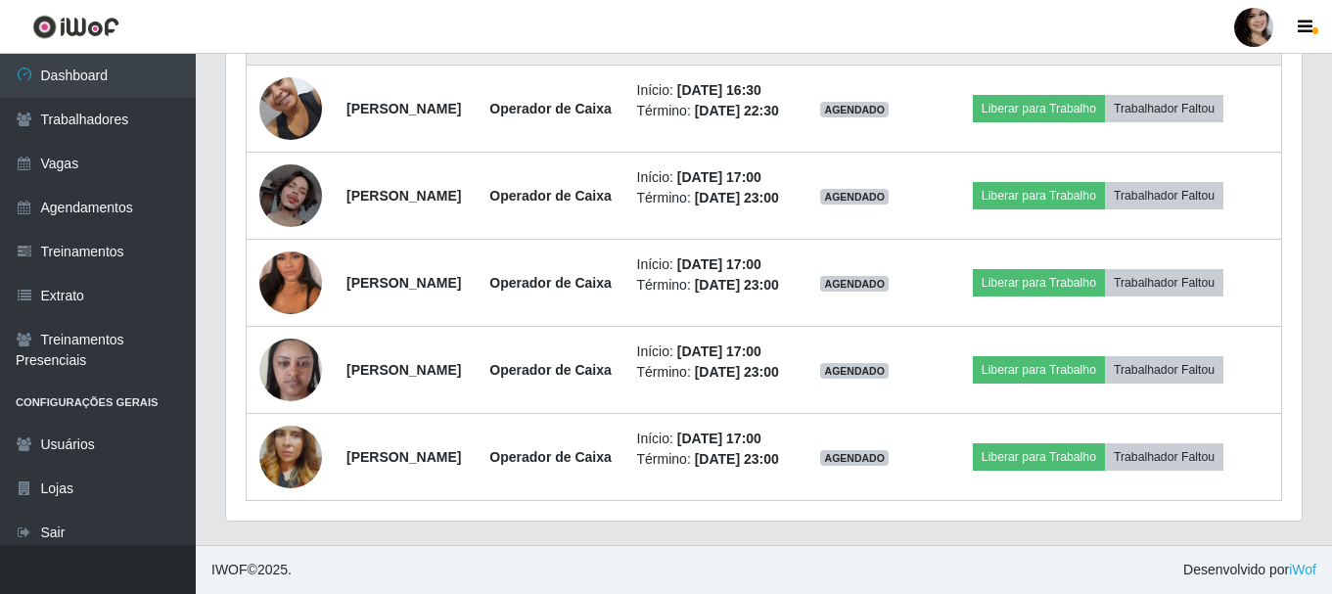
scroll to position [1273, 0]
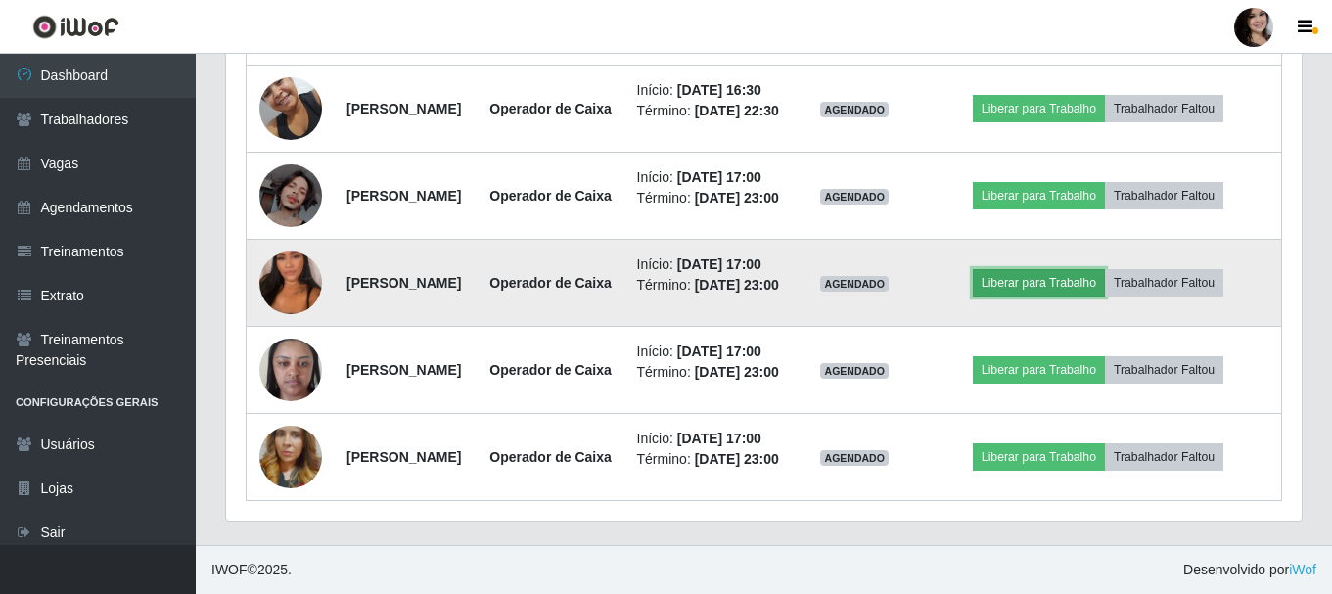
click at [1031, 297] on button "Liberar para Trabalho" at bounding box center [1039, 282] width 132 height 27
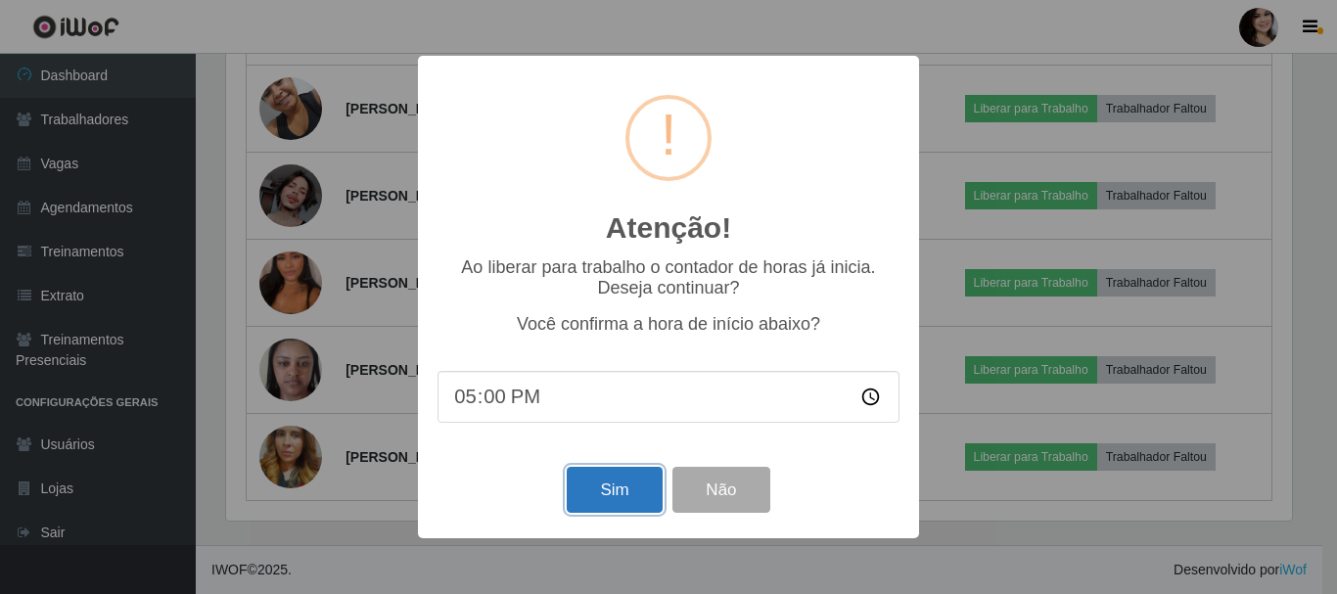
click at [621, 494] on button "Sim" at bounding box center [614, 490] width 95 height 46
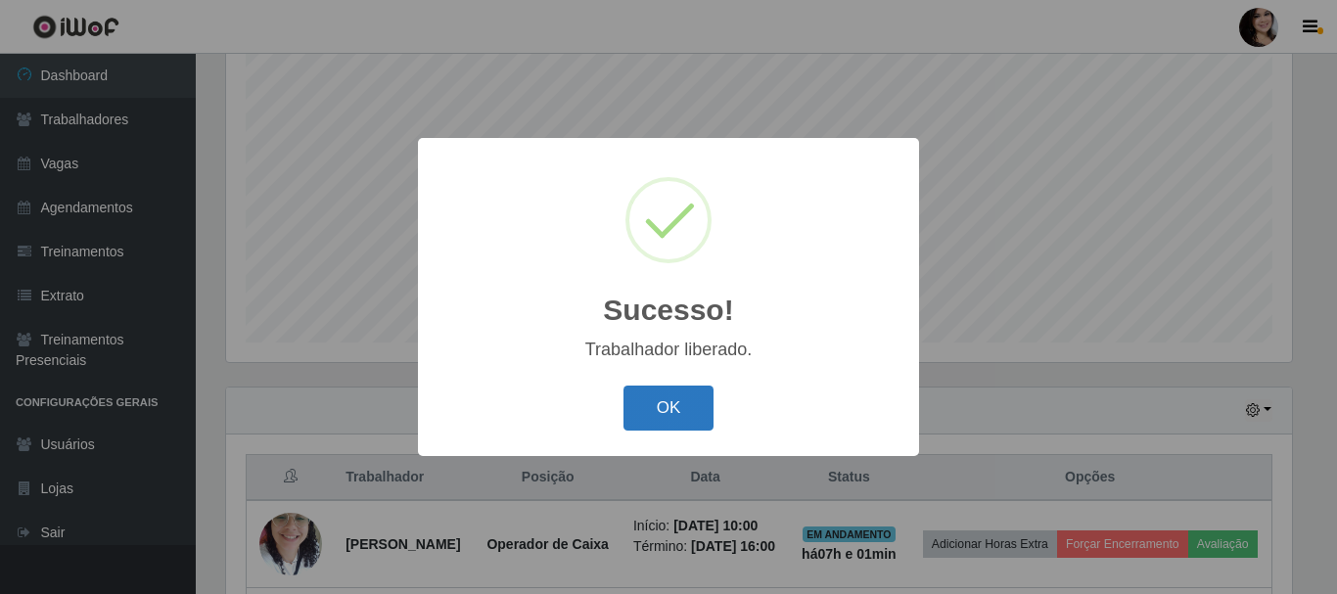
click at [681, 405] on button "OK" at bounding box center [669, 409] width 91 height 46
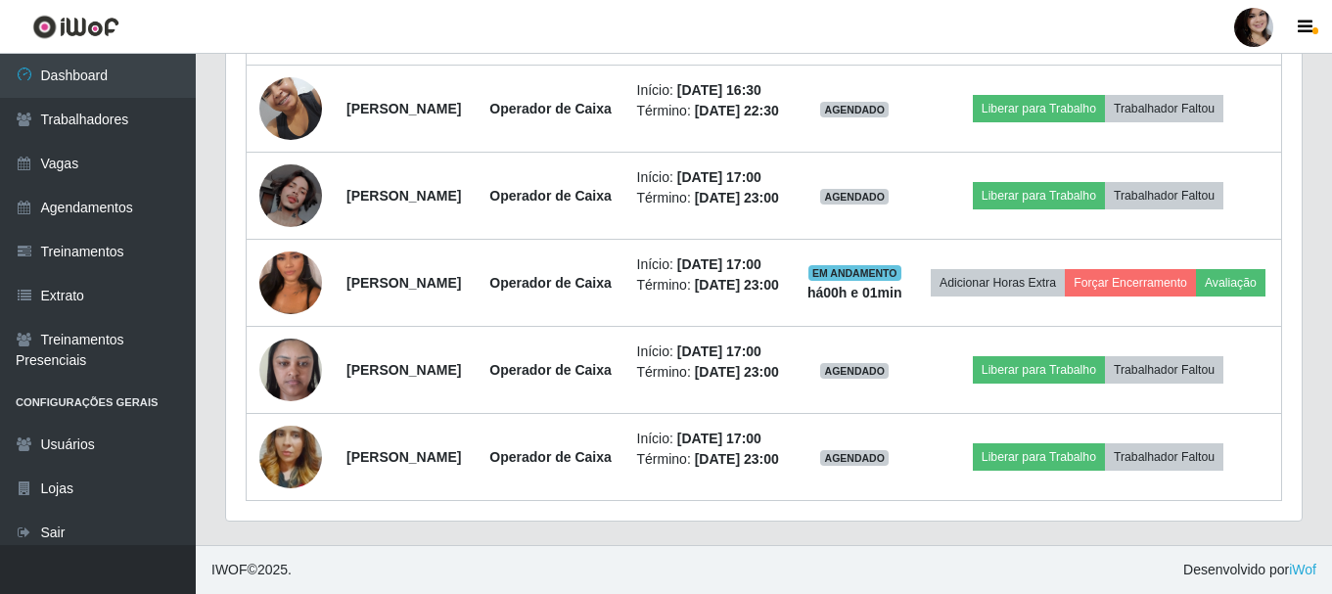
scroll to position [1459, 0]
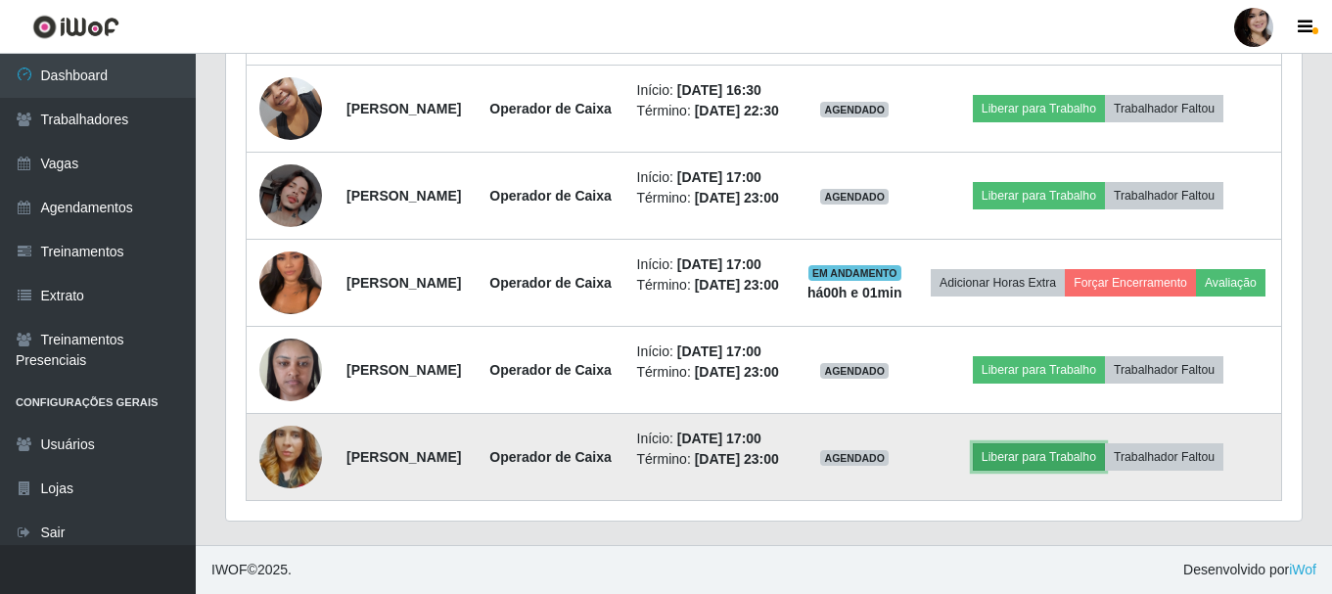
click at [1060, 443] on button "Liberar para Trabalho" at bounding box center [1039, 456] width 132 height 27
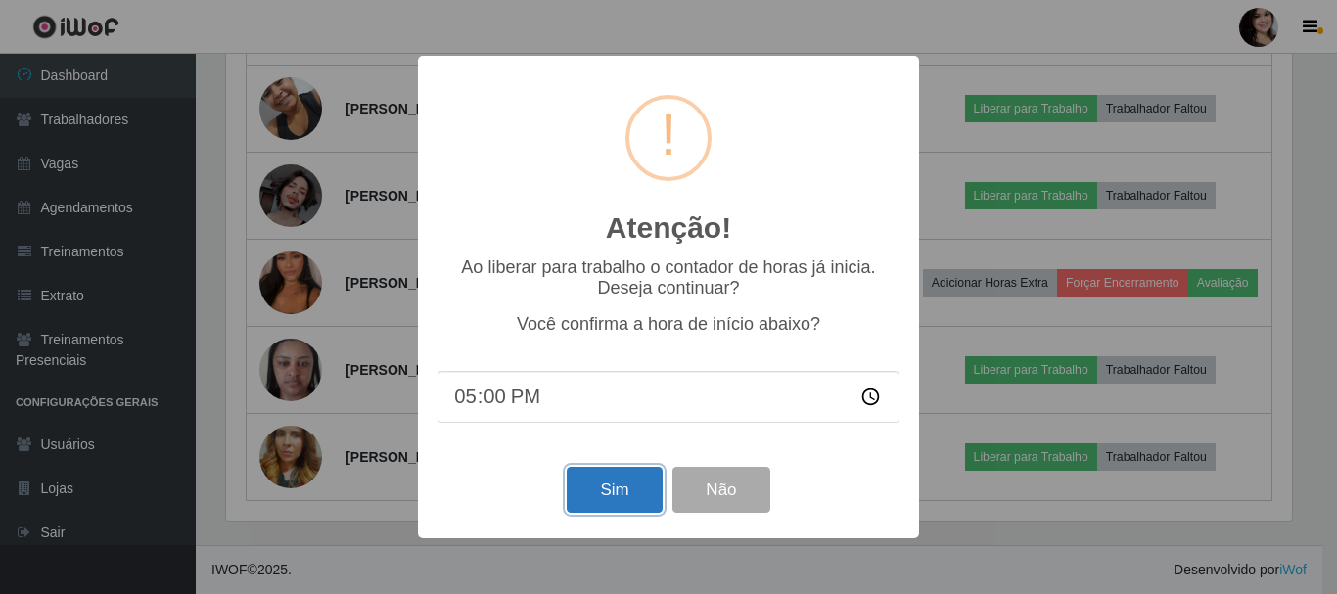
click at [613, 505] on button "Sim" at bounding box center [614, 490] width 95 height 46
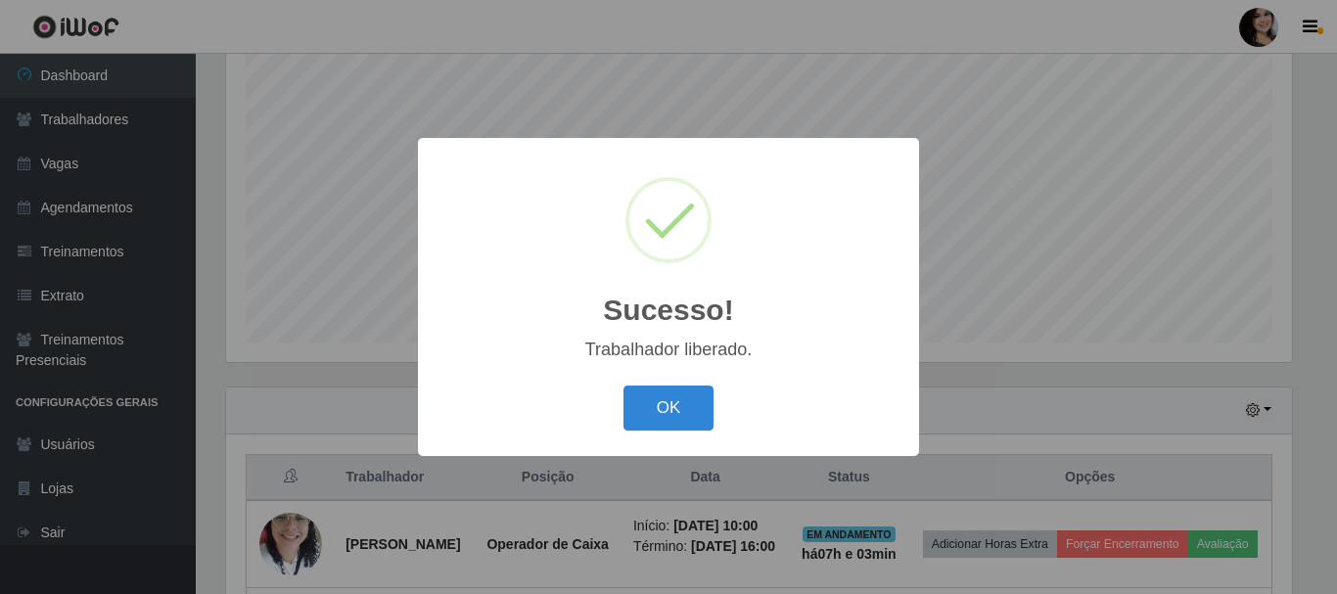
click at [624, 386] on button "OK" at bounding box center [669, 409] width 91 height 46
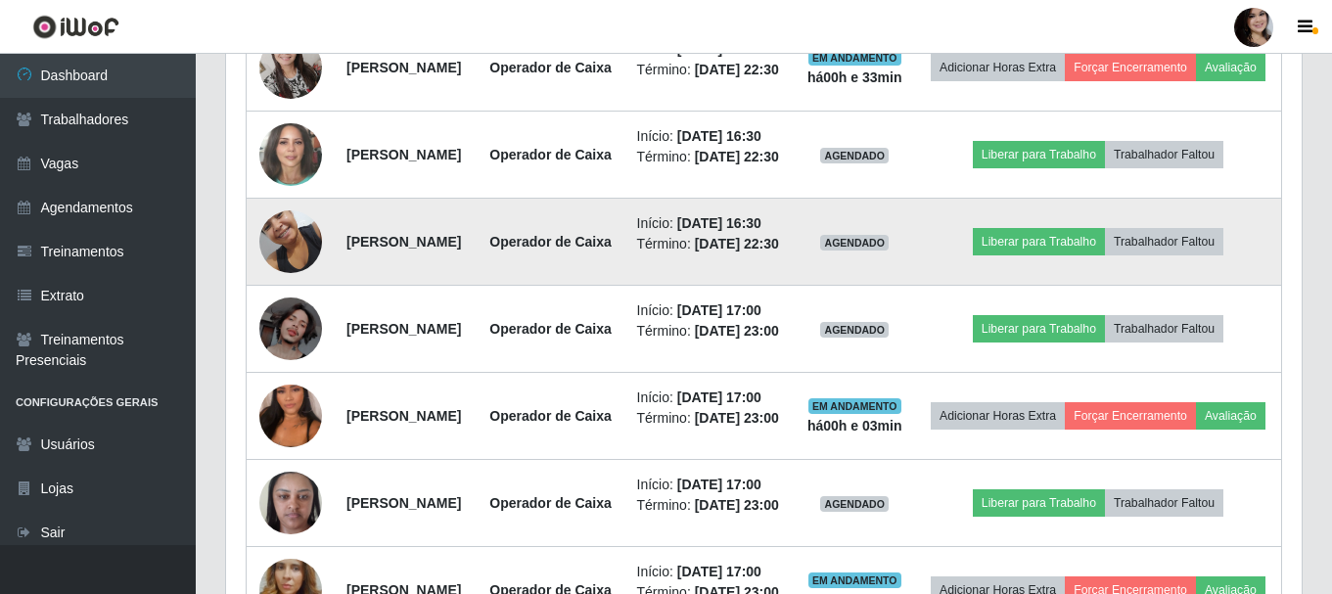
scroll to position [1043, 0]
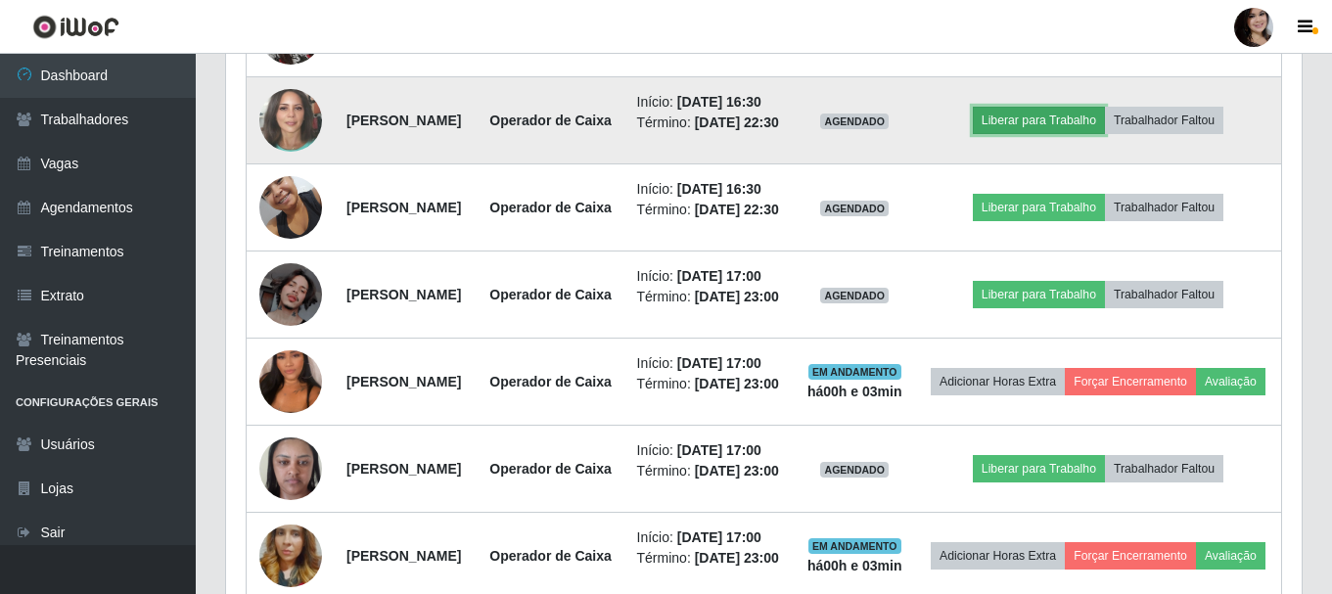
click at [1079, 134] on button "Liberar para Trabalho" at bounding box center [1039, 120] width 132 height 27
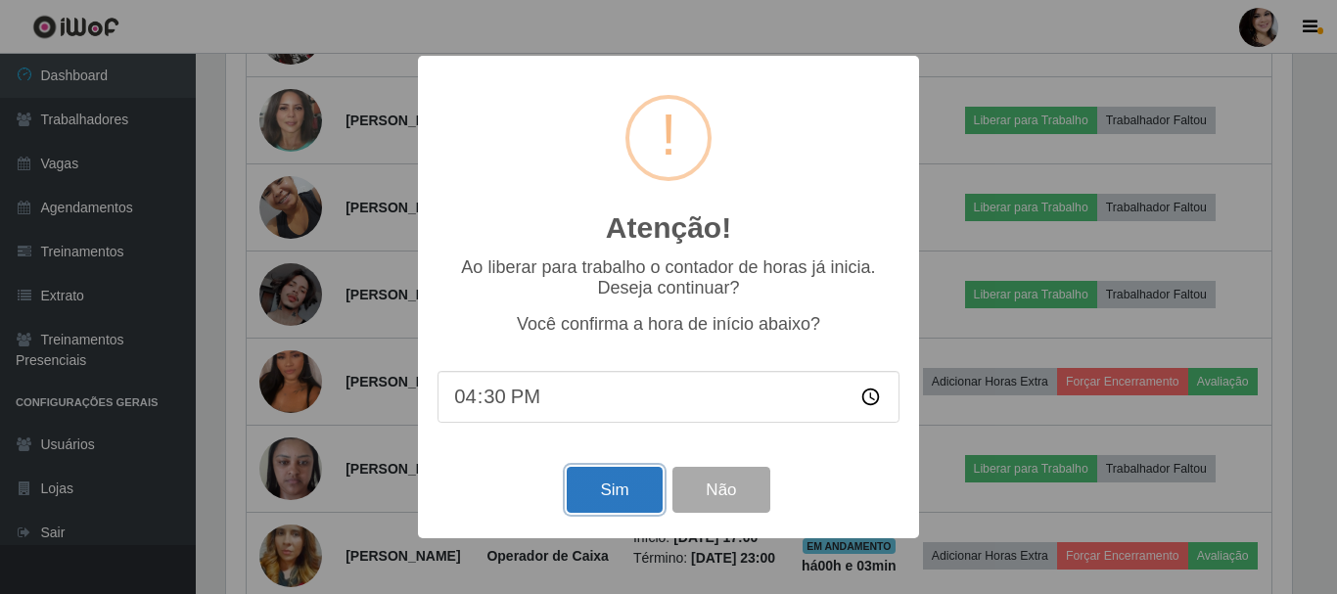
click at [636, 490] on button "Sim" at bounding box center [614, 490] width 95 height 46
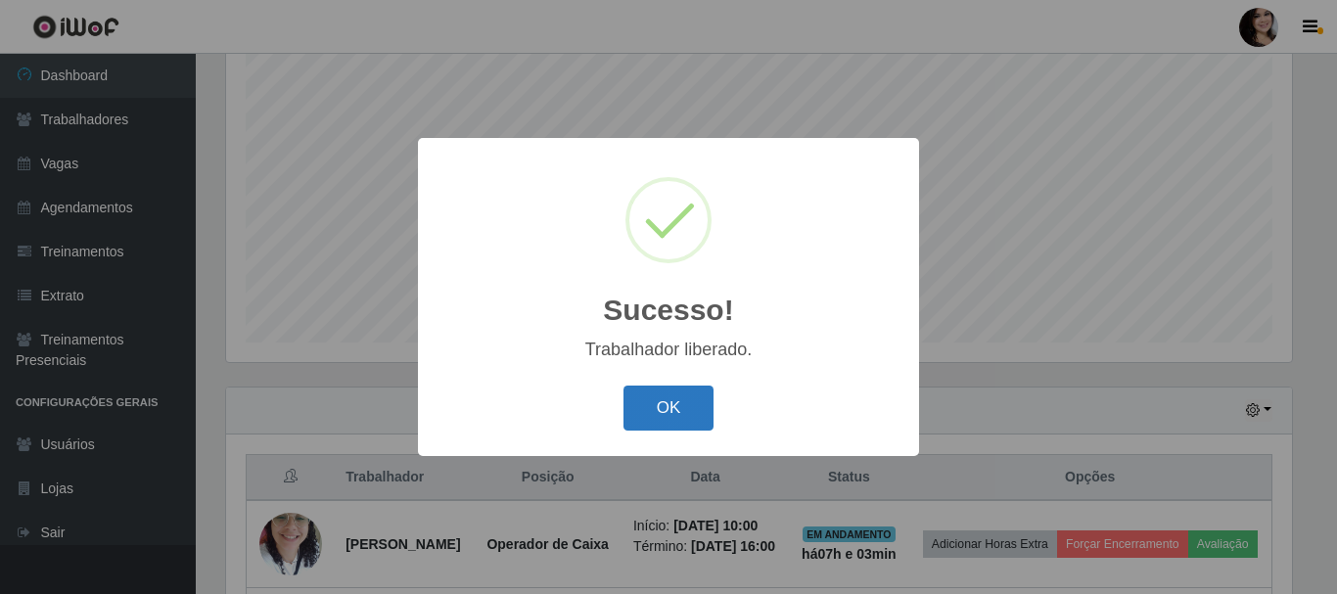
click at [646, 418] on button "OK" at bounding box center [669, 409] width 91 height 46
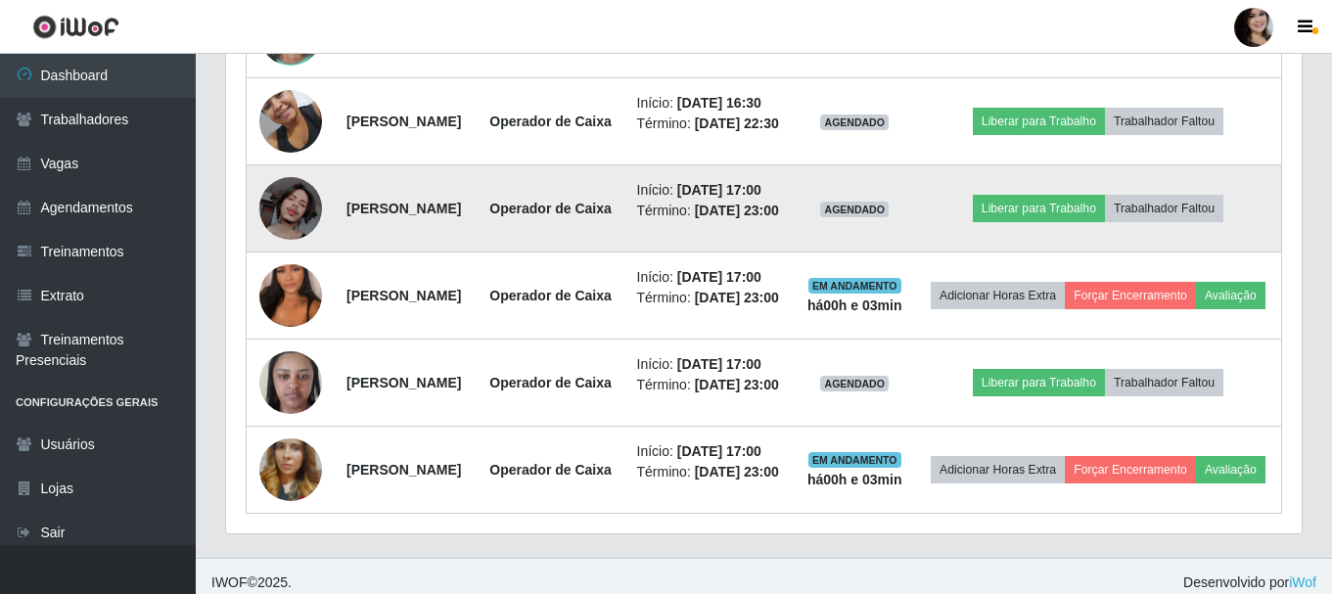
scroll to position [1141, 0]
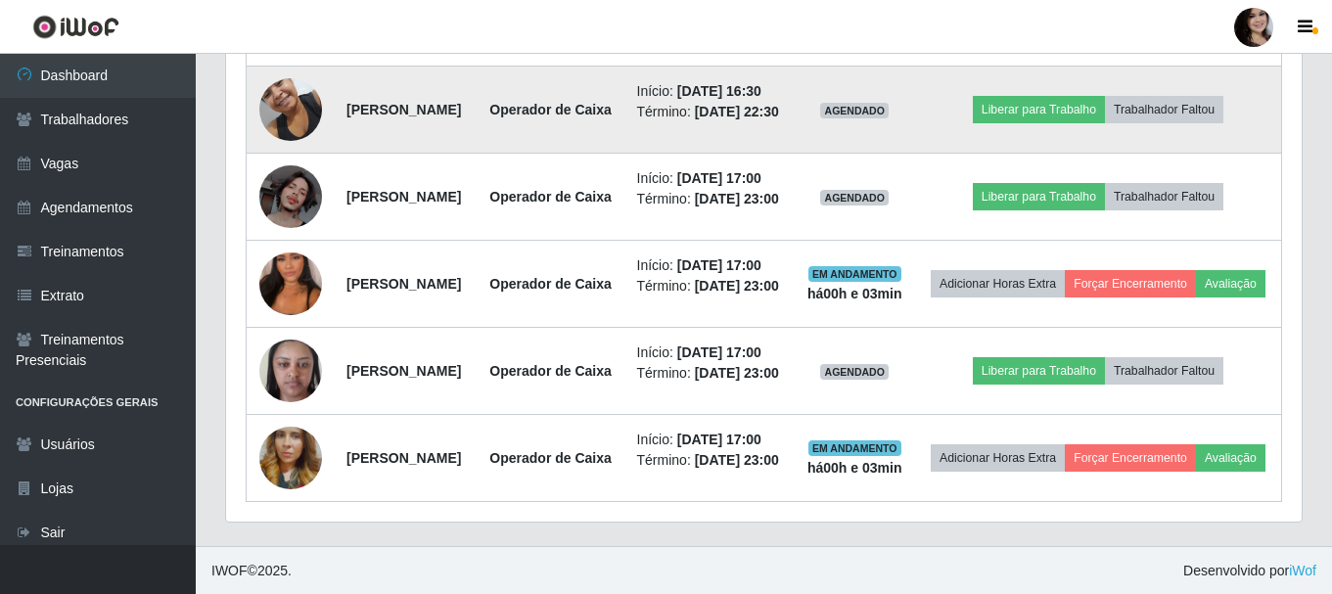
click at [285, 151] on img at bounding box center [290, 109] width 63 height 83
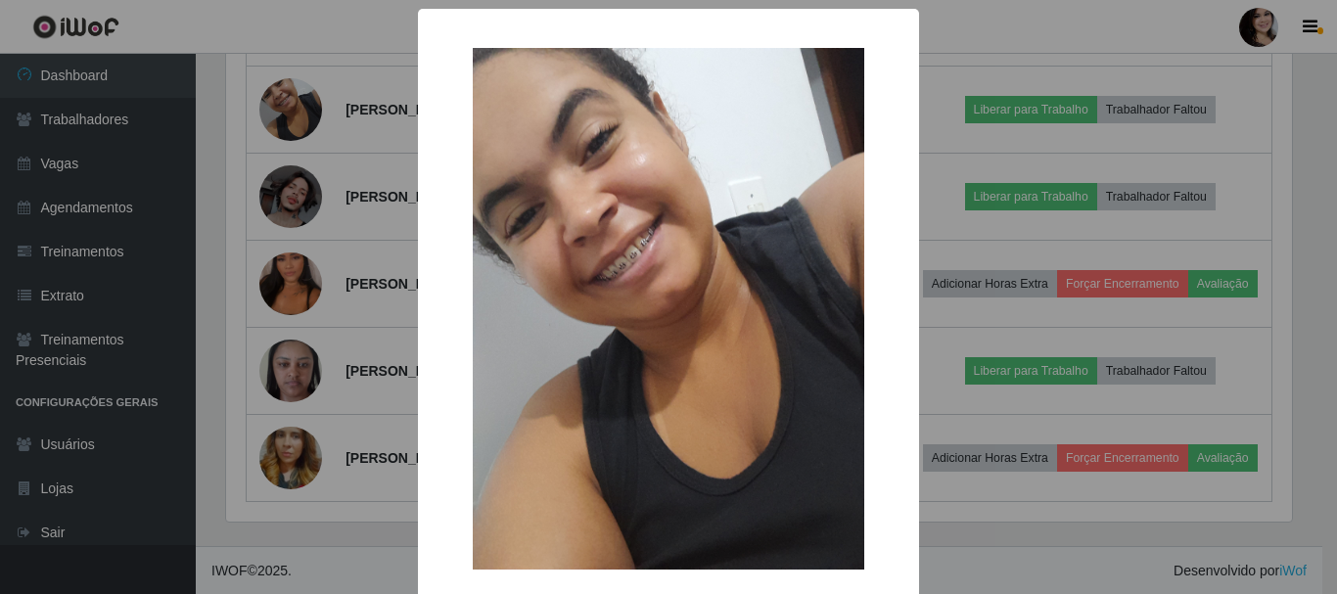
click at [1003, 260] on div "× OK Cancel" at bounding box center [668, 297] width 1337 height 594
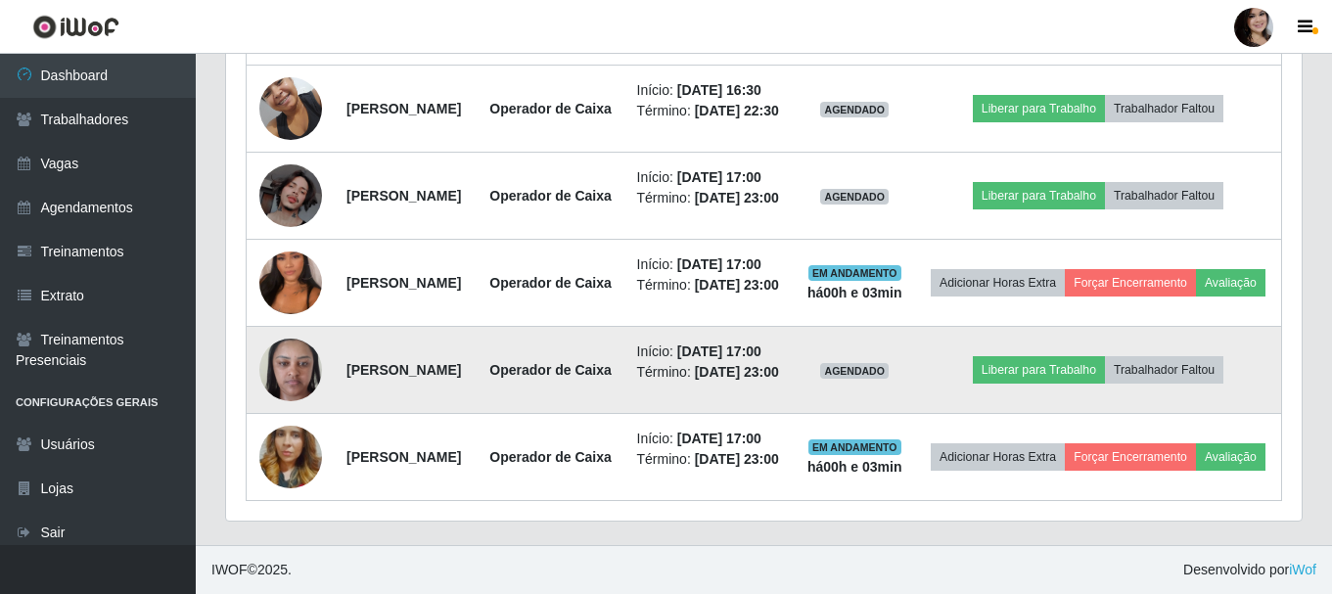
scroll to position [1336, 0]
click at [1062, 384] on button "Liberar para Trabalho" at bounding box center [1039, 369] width 132 height 27
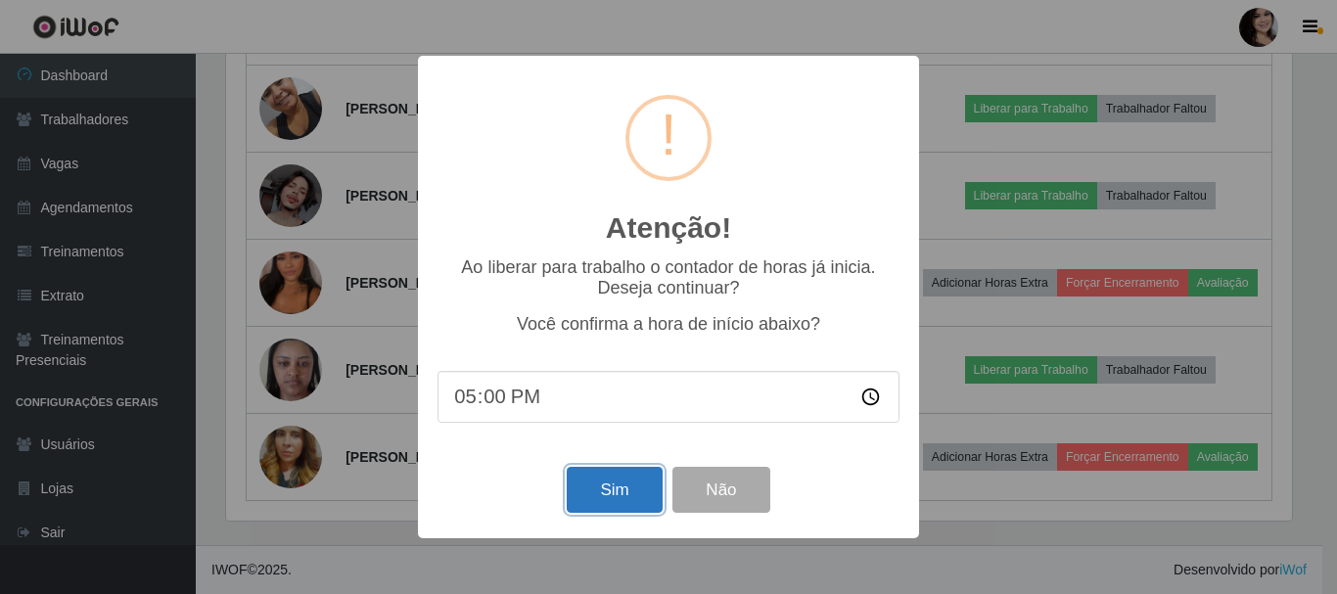
click at [638, 493] on button "Sim" at bounding box center [614, 490] width 95 height 46
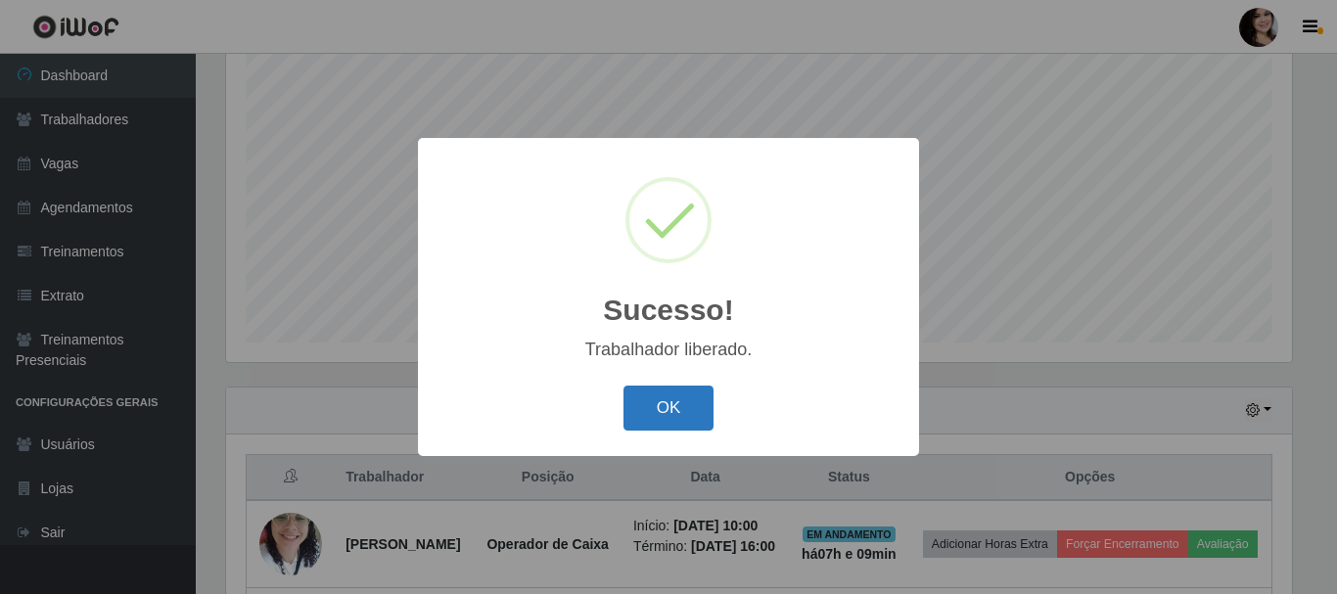
click at [686, 413] on button "OK" at bounding box center [669, 409] width 91 height 46
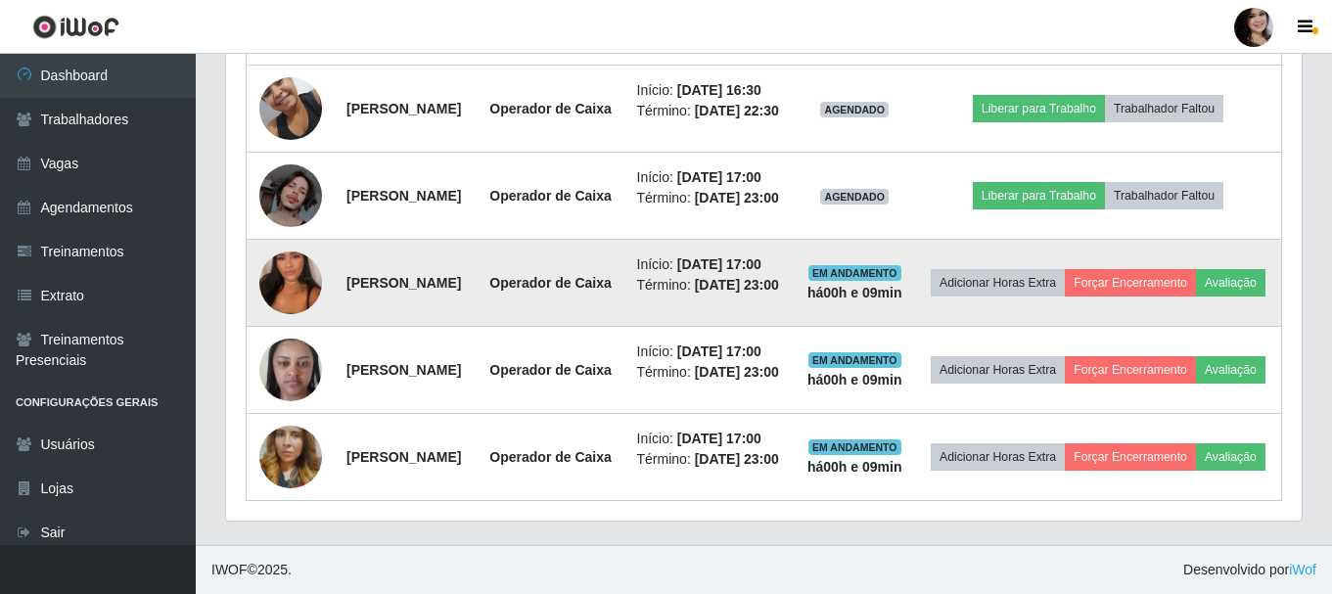
scroll to position [1238, 0]
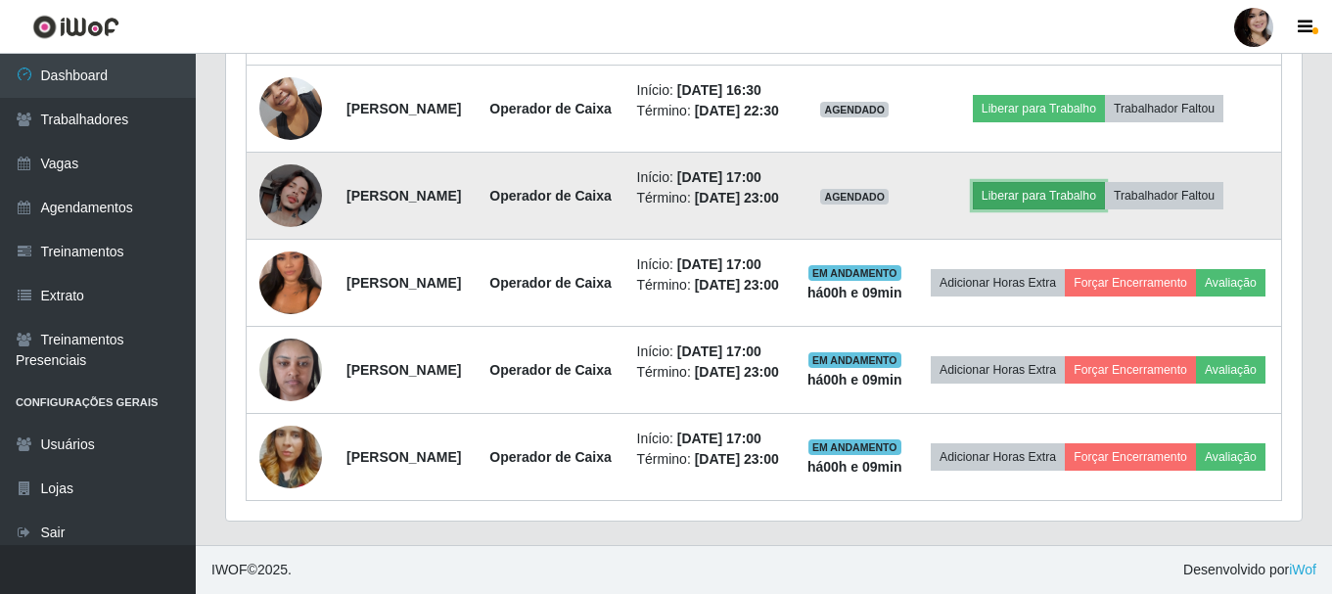
click at [1024, 210] on button "Liberar para Trabalho" at bounding box center [1039, 195] width 132 height 27
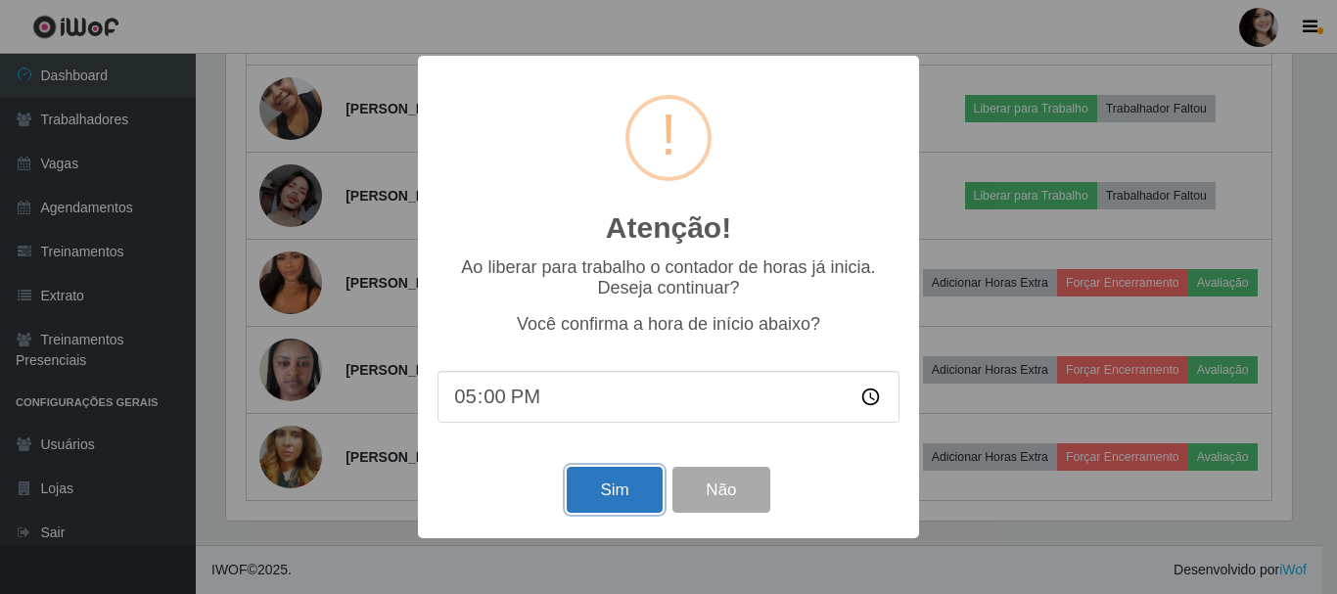
click at [638, 494] on button "Sim" at bounding box center [614, 490] width 95 height 46
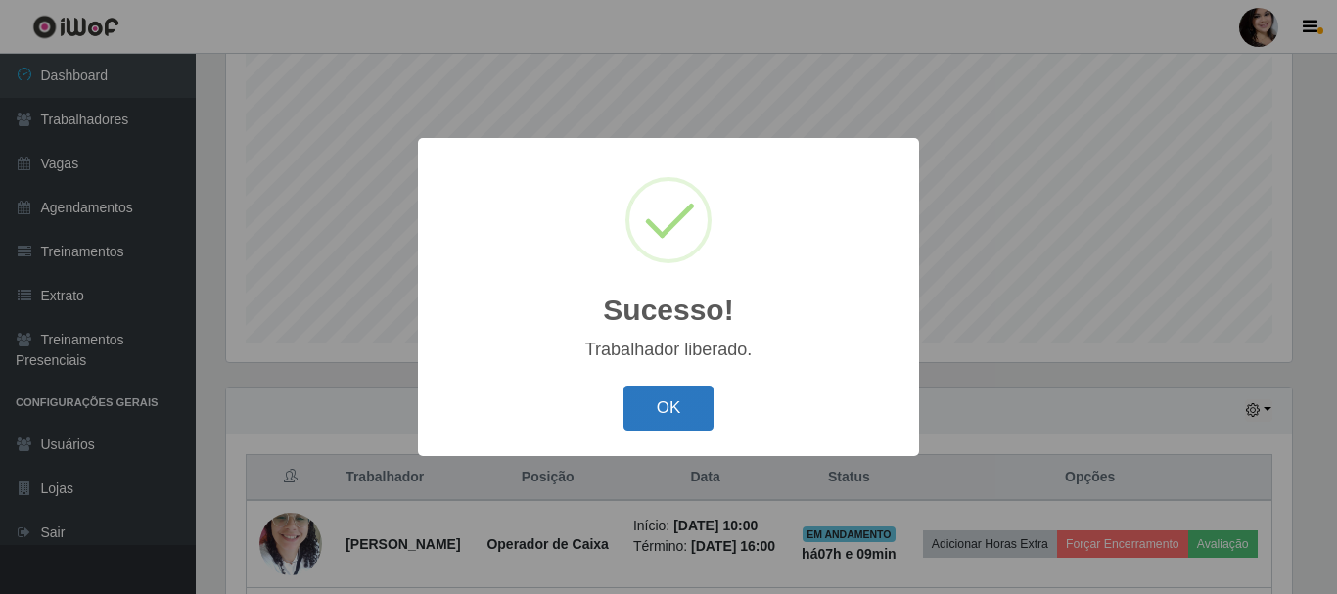
click at [669, 416] on button "OK" at bounding box center [669, 409] width 91 height 46
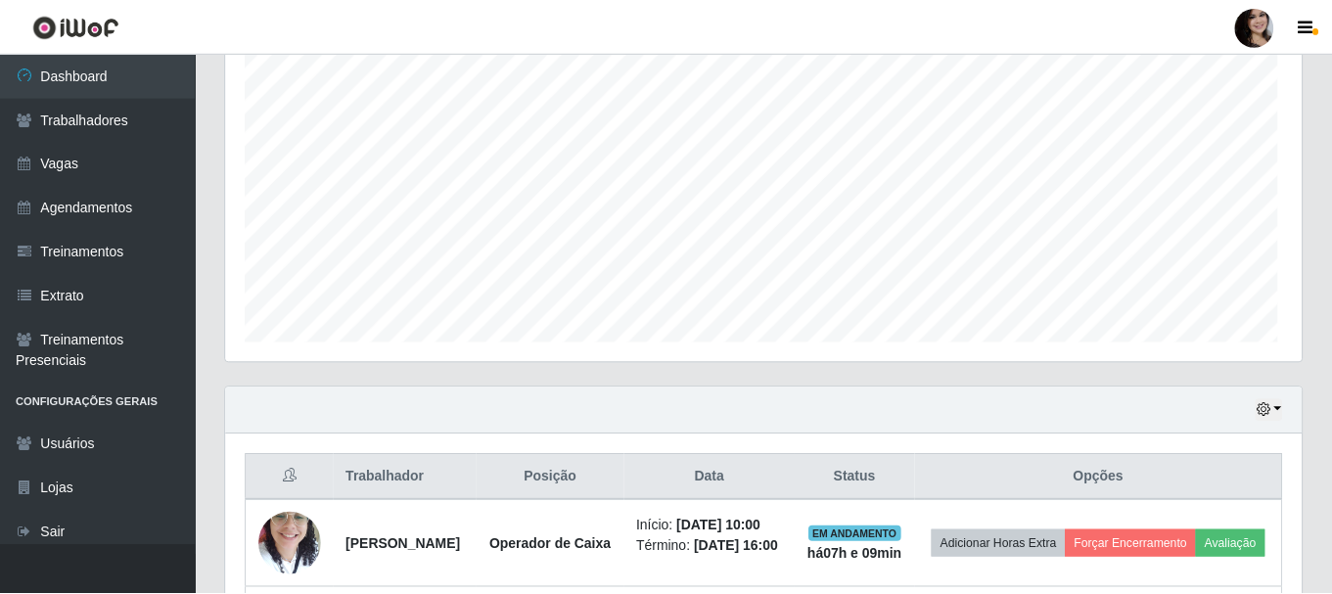
scroll to position [406, 1076]
